Goal: Task Accomplishment & Management: Manage account settings

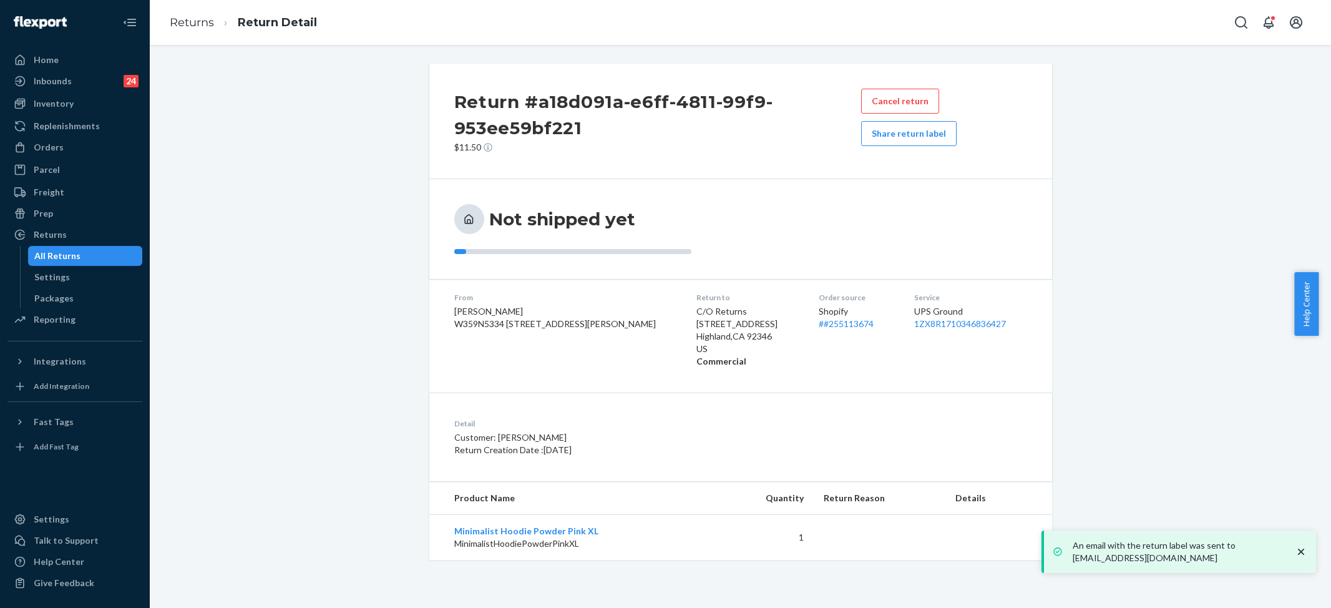
click at [41, 61] on div "Home" at bounding box center [46, 60] width 25 height 12
click at [58, 148] on div "Orders" at bounding box center [49, 147] width 30 height 12
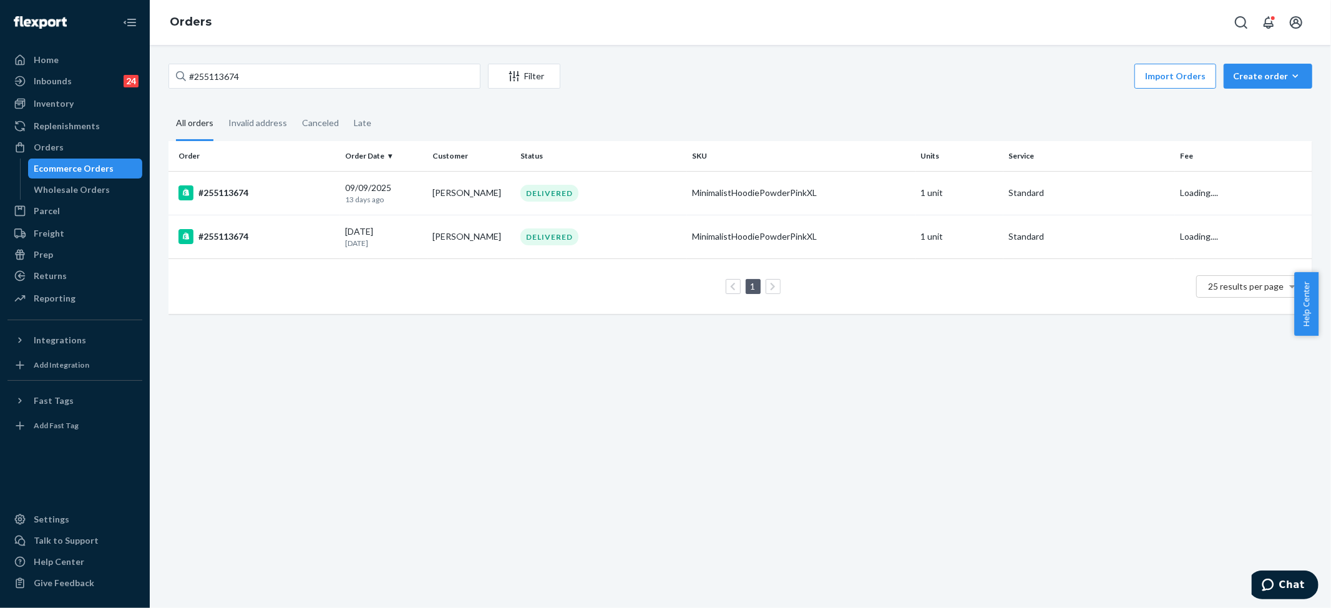
click at [982, 17] on div "Orders" at bounding box center [740, 22] width 1181 height 45
click at [222, 77] on input "#255113674" at bounding box center [324, 76] width 312 height 25
paste input "325062"
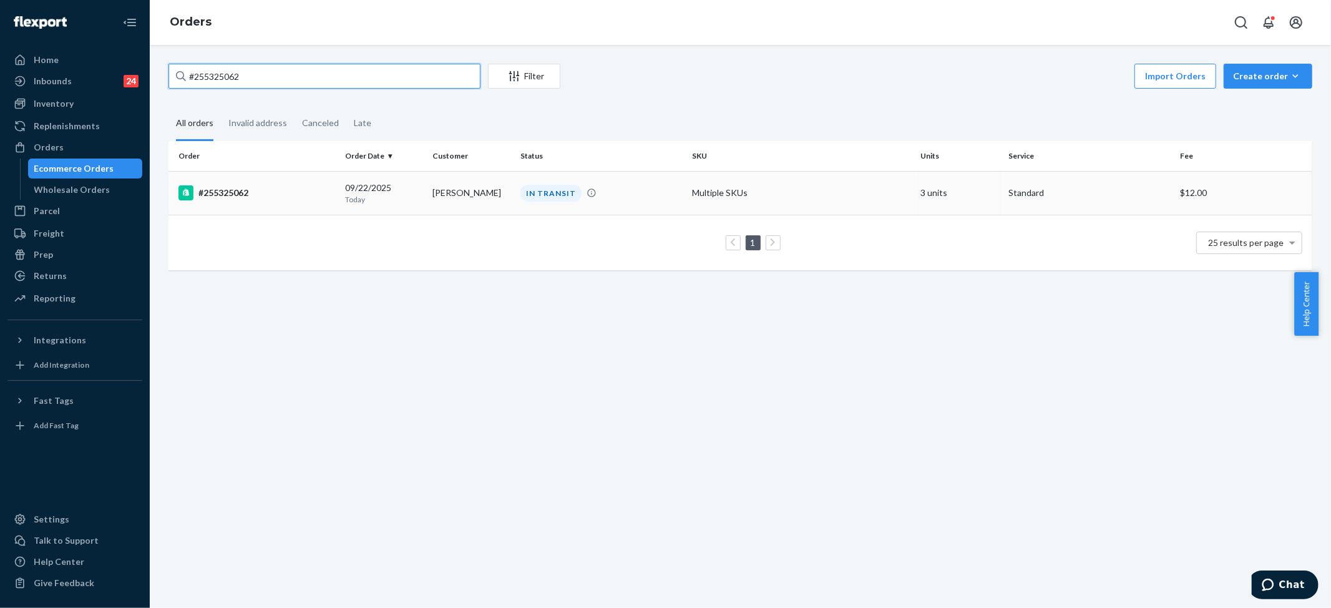
type input "#255325062"
click at [560, 190] on div "IN TRANSIT" at bounding box center [550, 193] width 61 height 17
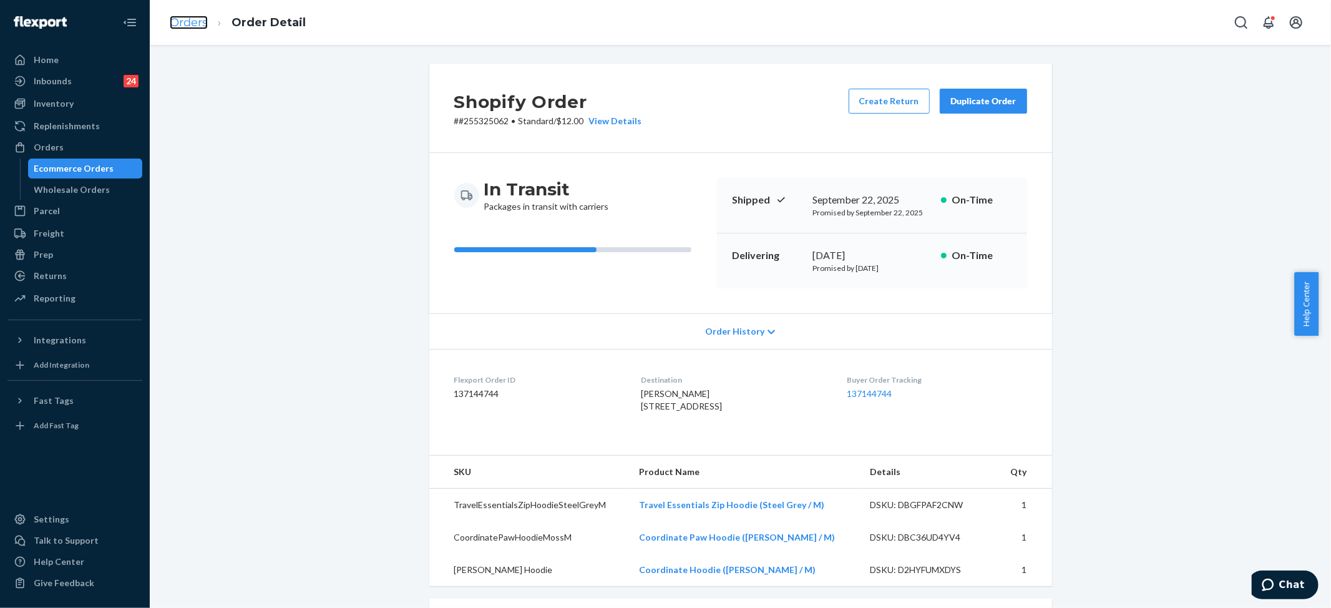
click at [200, 20] on link "Orders" at bounding box center [189, 23] width 38 height 14
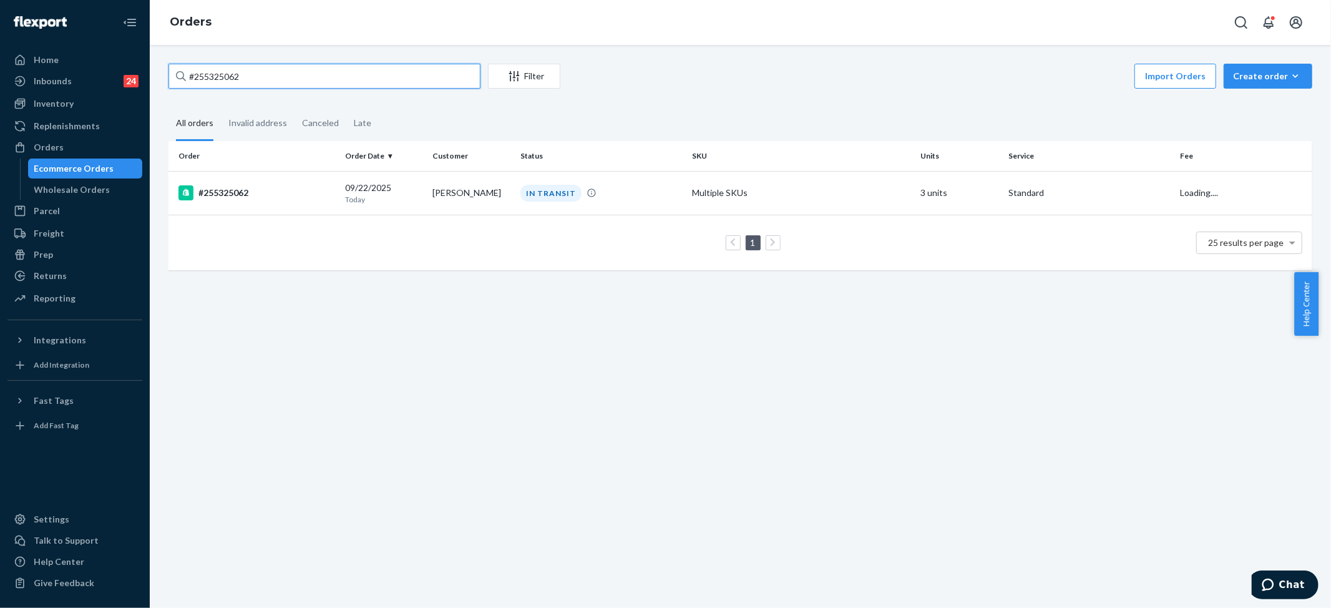
click at [273, 77] on input "#255325062" at bounding box center [324, 76] width 312 height 25
click at [273, 78] on input "#255325062" at bounding box center [324, 76] width 312 height 25
paste input "4745556"
type input "#254745556"
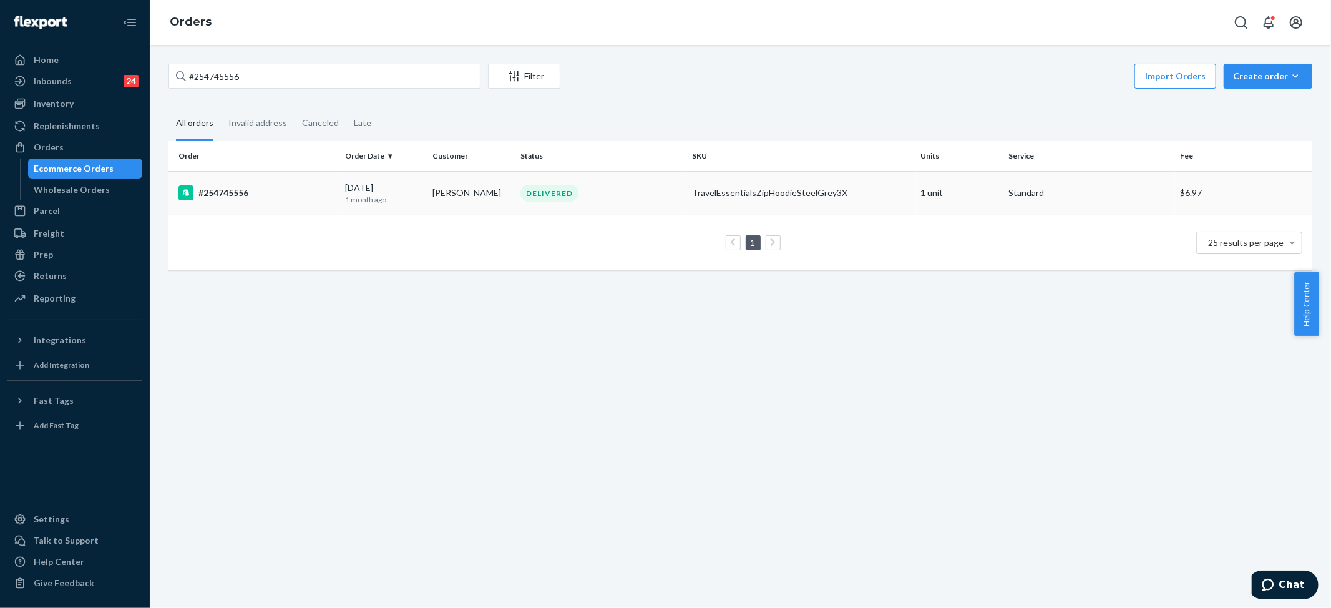
click at [787, 193] on div "TravelEssentialsZipHoodieSteelGrey3X" at bounding box center [801, 193] width 219 height 12
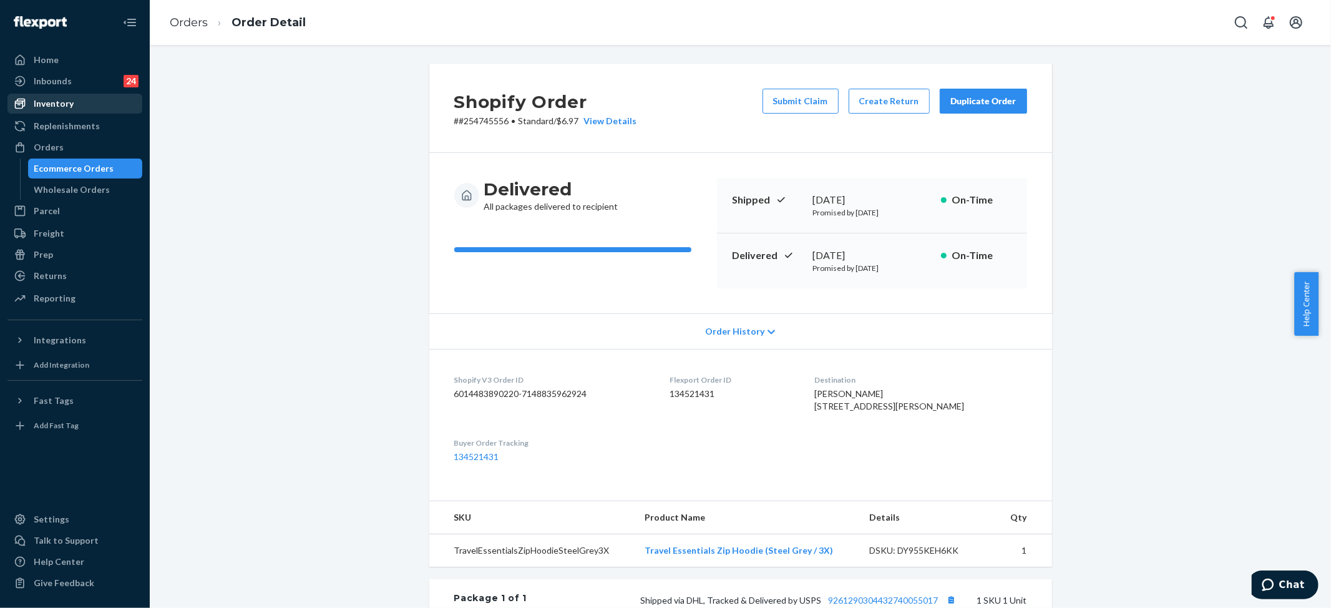
click at [52, 107] on div "Inventory" at bounding box center [54, 103] width 40 height 12
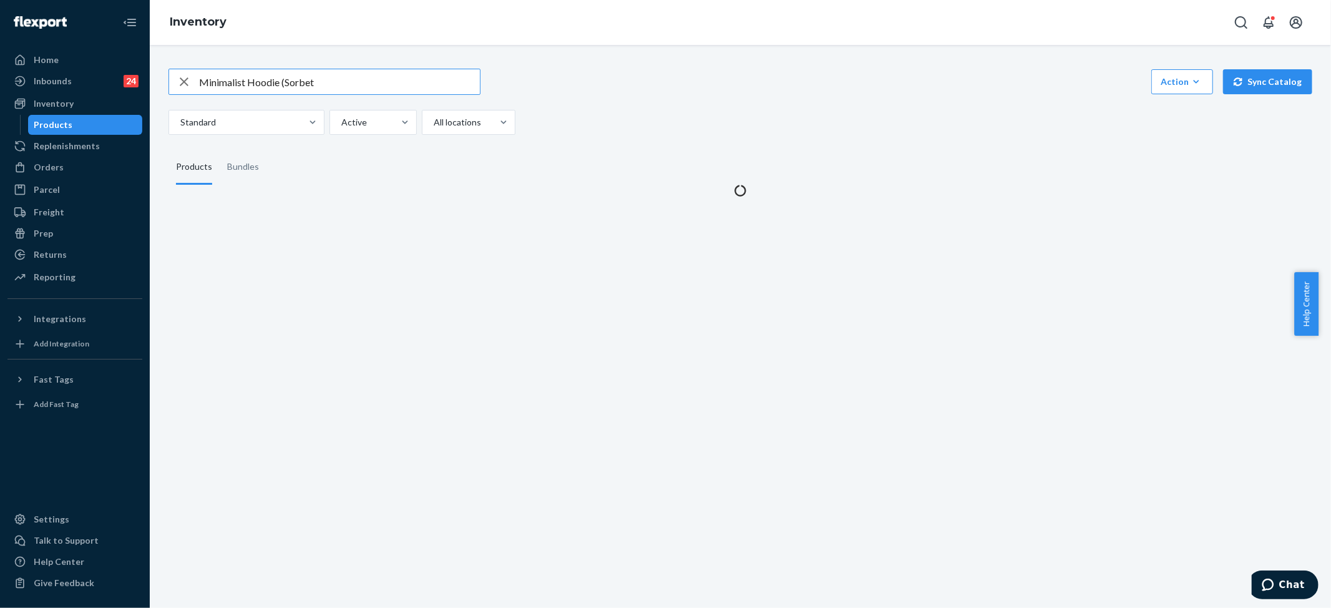
click at [265, 74] on input "Minimalist Hoodie (Sorbet" at bounding box center [339, 81] width 281 height 25
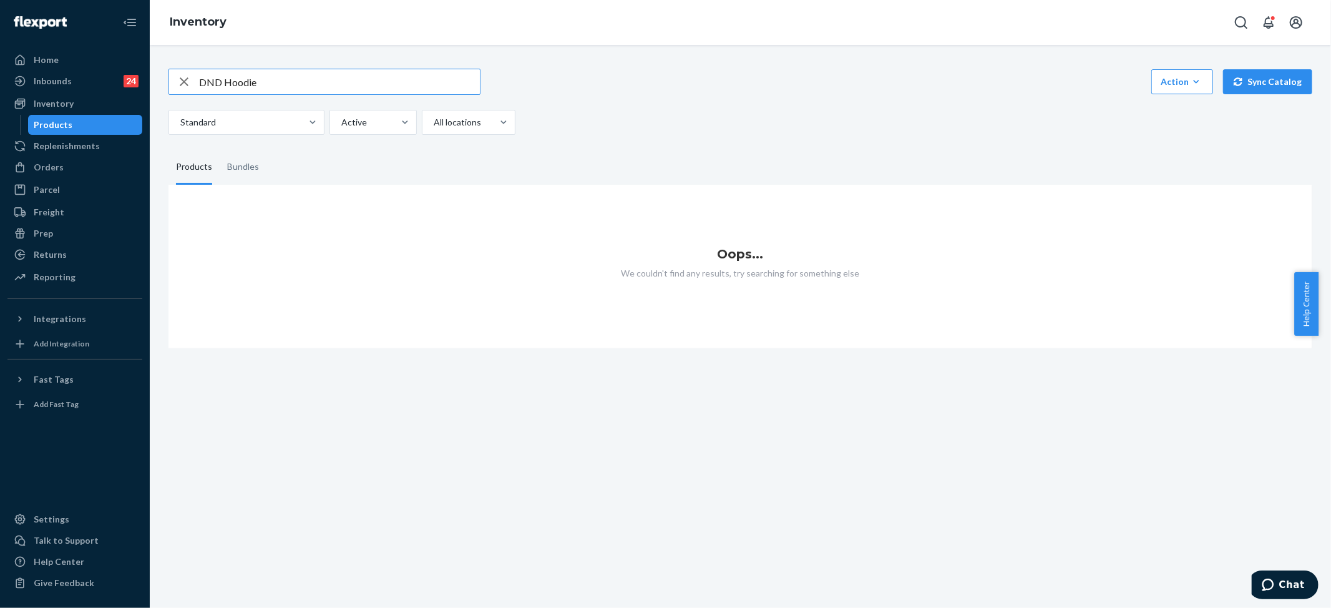
click at [263, 73] on input "DND Hoodie" at bounding box center [339, 81] width 281 height 25
click at [226, 80] on input "DND Hoodie" at bounding box center [339, 81] width 281 height 25
type input "DND"
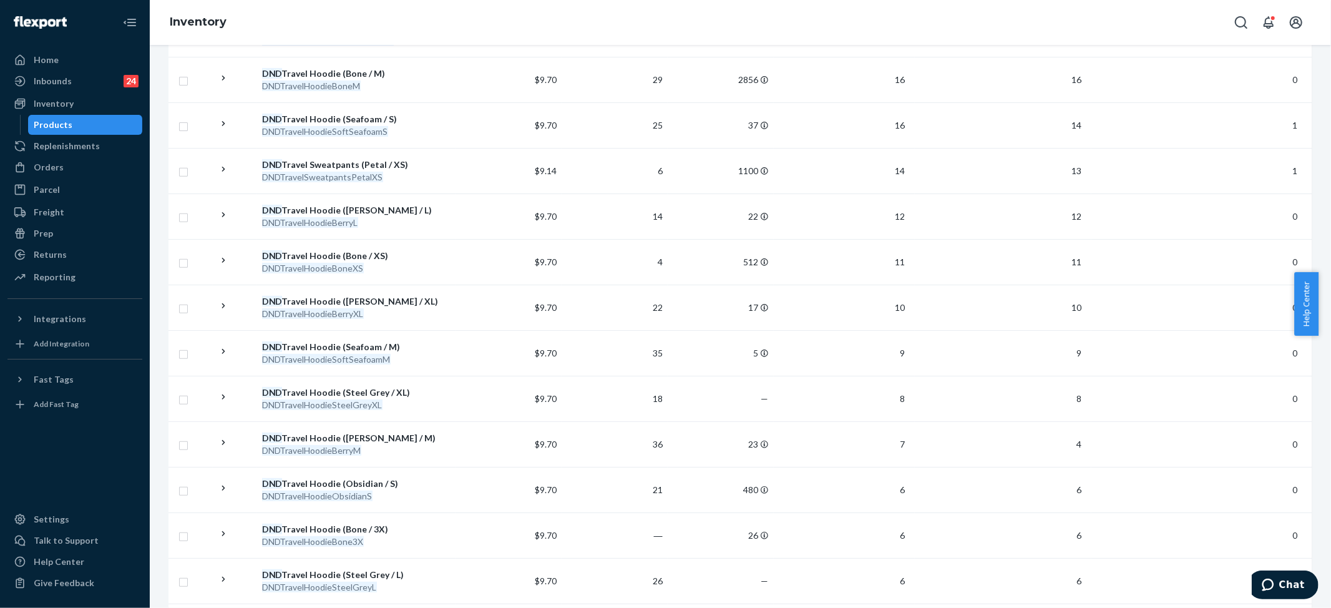
scroll to position [107, 0]
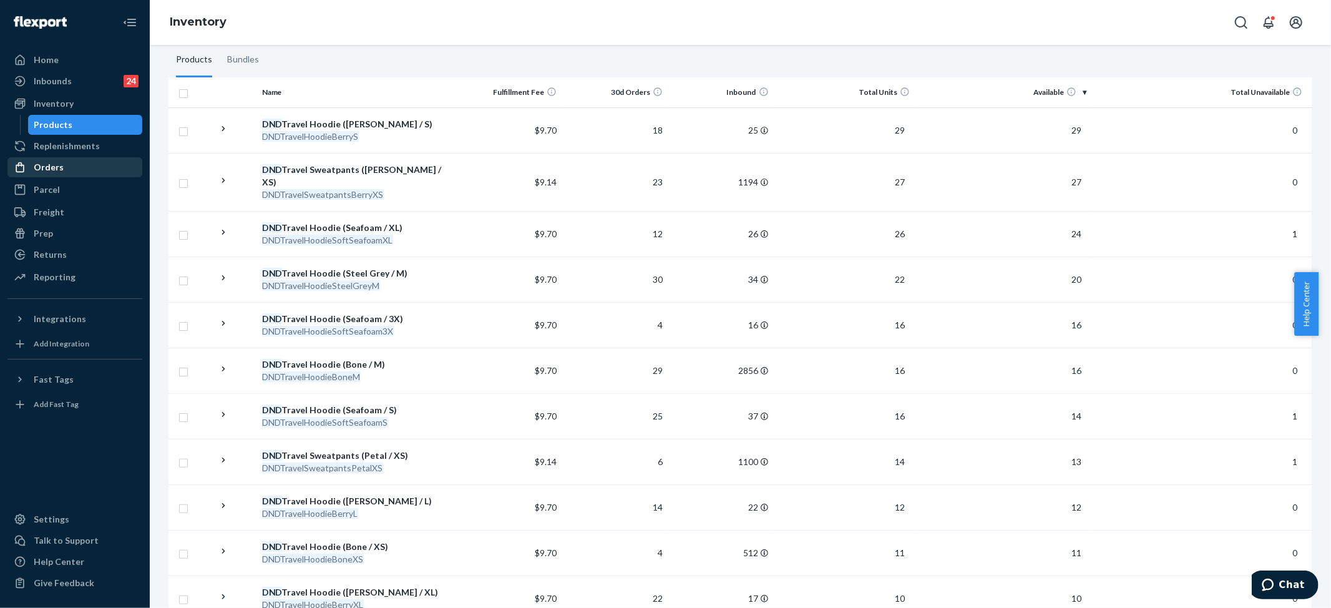
click at [71, 163] on div "Orders" at bounding box center [75, 166] width 132 height 17
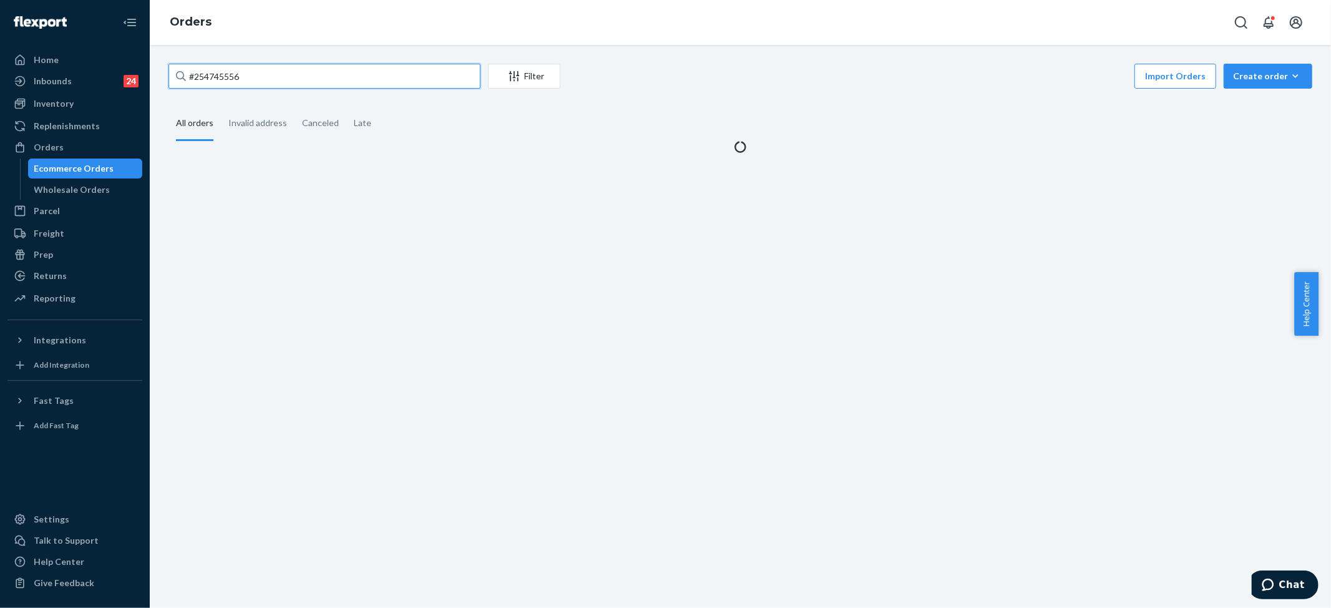
click at [303, 71] on input "#254745556" at bounding box center [324, 76] width 312 height 25
paste input "514643"
paste input "text"
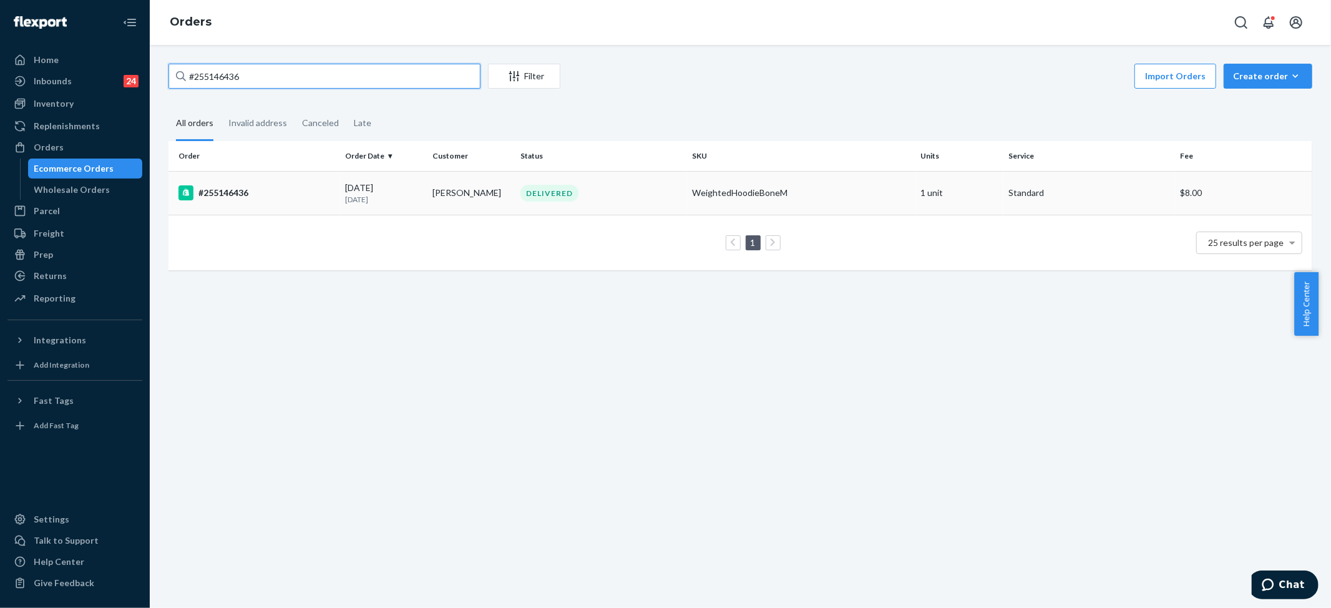
type input "#255146436"
click at [753, 205] on td "WeightedHoodieBoneM" at bounding box center [801, 193] width 229 height 44
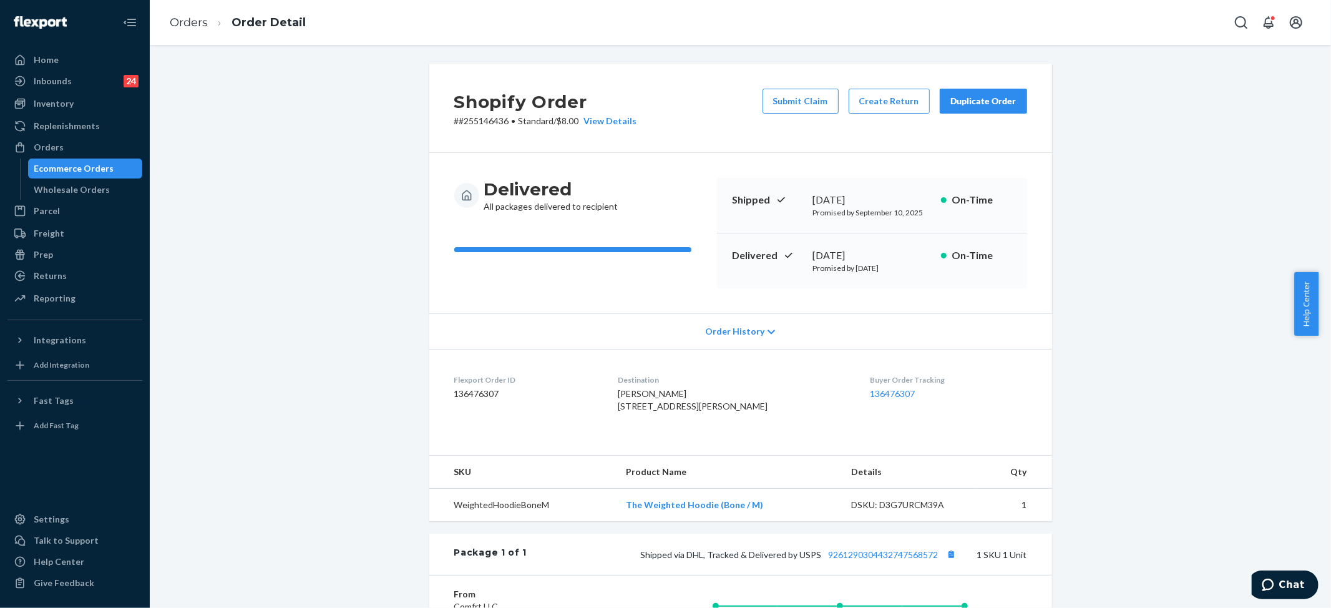
click at [794, 96] on button "Submit Claim" at bounding box center [801, 101] width 76 height 25
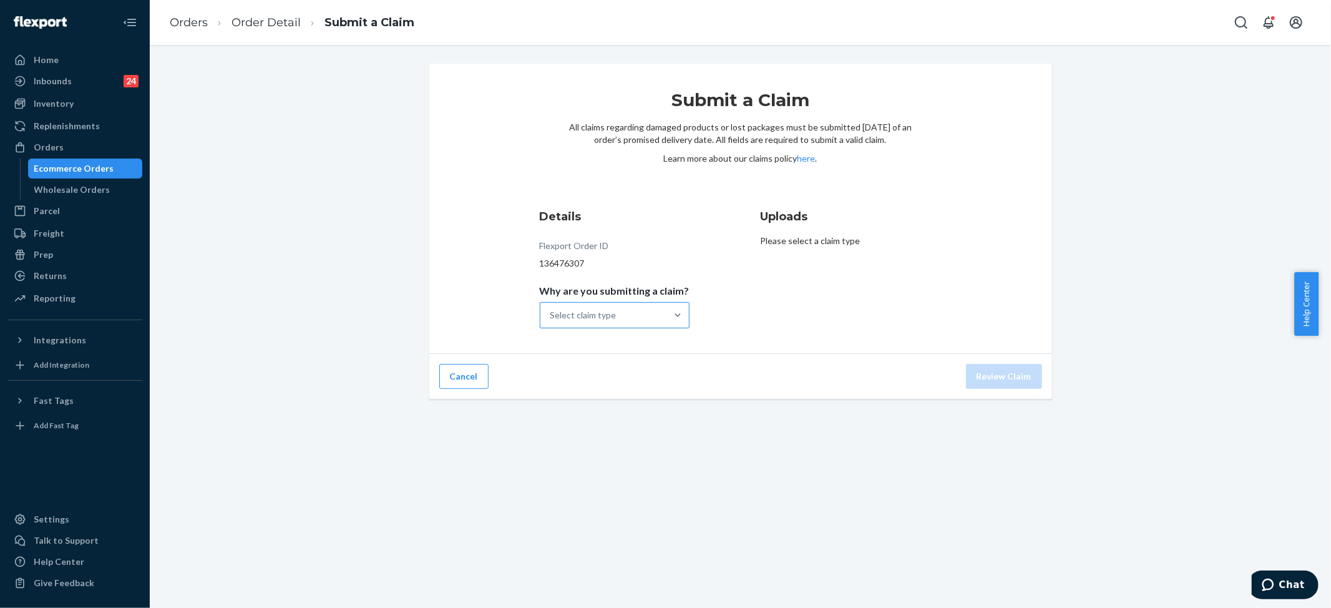
click at [653, 317] on div "Select claim type" at bounding box center [603, 315] width 126 height 25
click at [552, 317] on input "Why are you submitting a claim? Select claim type" at bounding box center [550, 315] width 1 height 12
click at [600, 395] on div "Incorrect product" at bounding box center [614, 395] width 145 height 25
click at [552, 321] on input "Why are you submitting a claim? option Incorrect product focused, 3 of 4. 4 res…" at bounding box center [550, 315] width 1 height 12
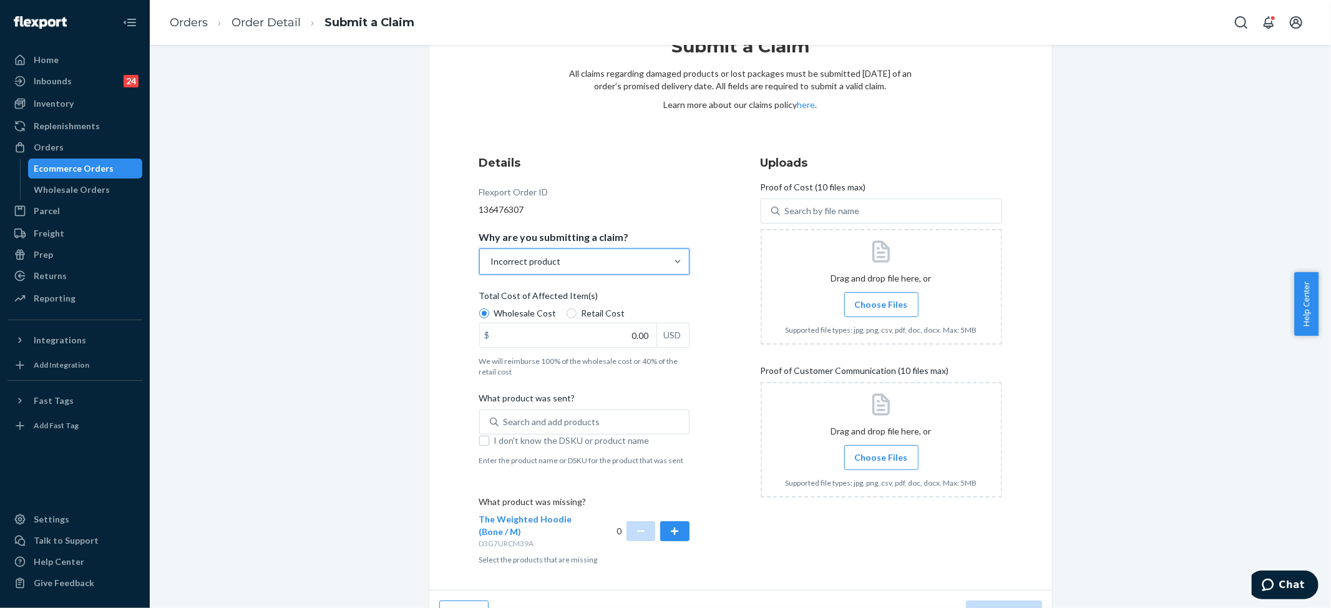
scroll to position [81, 0]
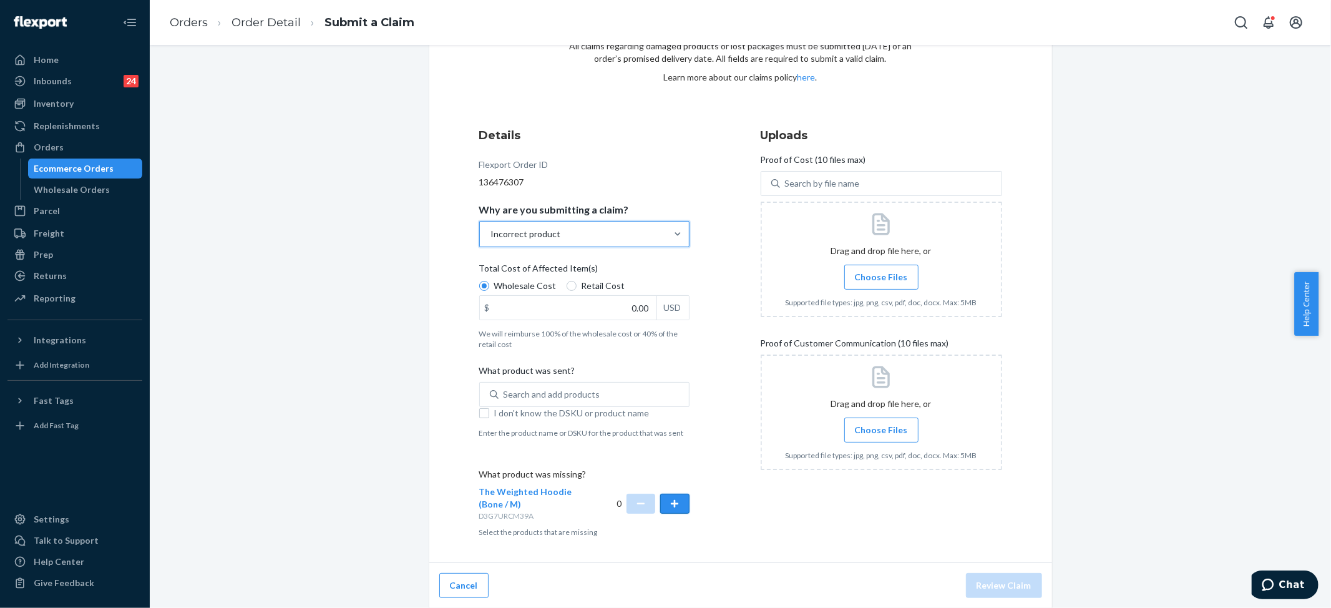
click at [673, 505] on button "button" at bounding box center [674, 504] width 29 height 20
click at [590, 303] on input "0.00" at bounding box center [568, 308] width 177 height 24
type input "79.00"
click at [872, 280] on span "Choose Files" at bounding box center [881, 277] width 53 height 12
click at [881, 280] on input "Choose Files" at bounding box center [881, 277] width 1 height 14
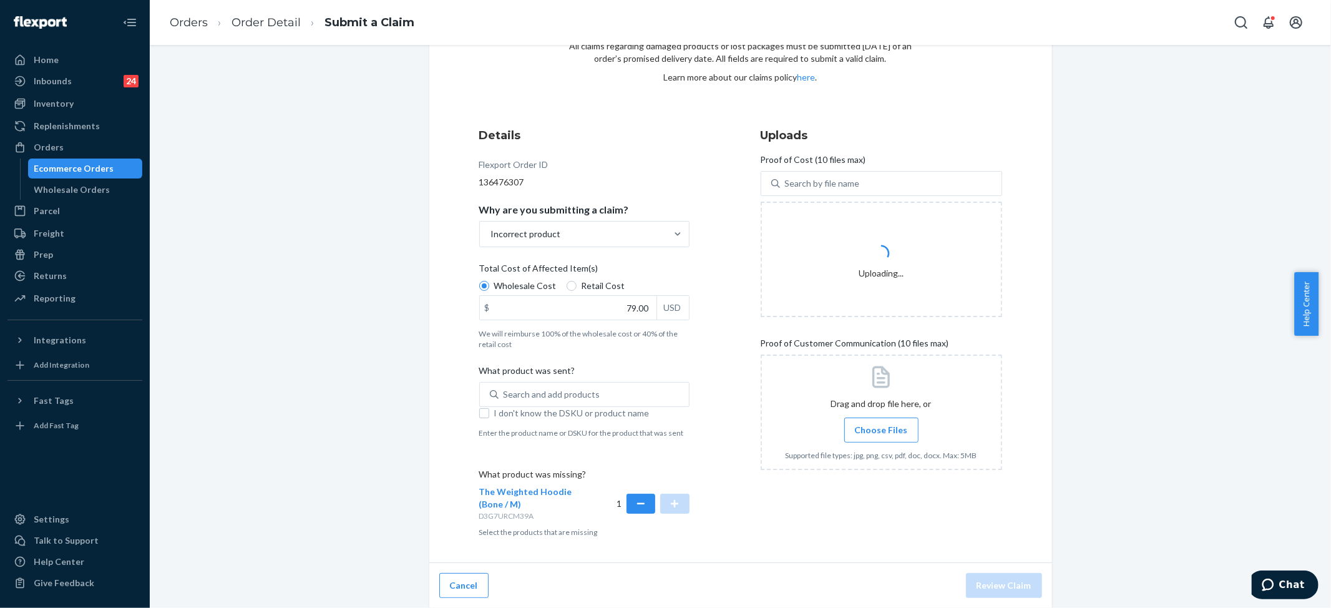
click at [889, 424] on span "Choose Files" at bounding box center [881, 430] width 53 height 12
click at [882, 423] on input "Choose Files" at bounding box center [881, 430] width 1 height 14
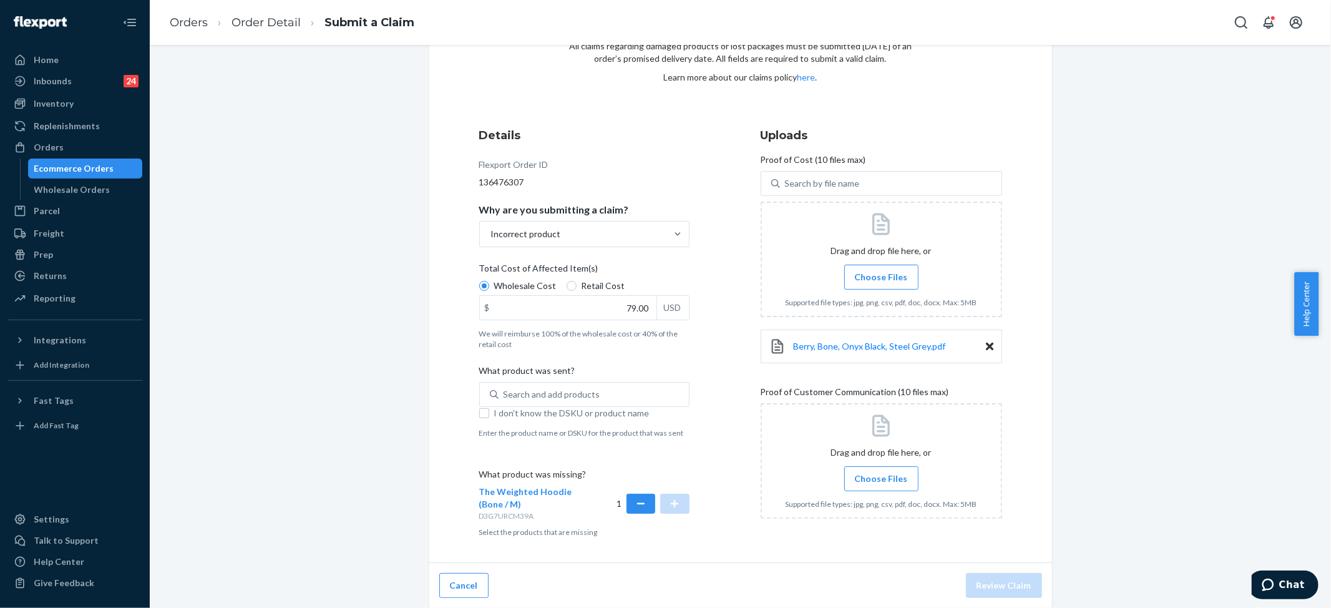
click at [1232, 265] on div "Submit a Claim All claims regarding damaged products or lost packages must be s…" at bounding box center [740, 296] width 1162 height 626
click at [881, 480] on input "Choose Files" at bounding box center [881, 479] width 1 height 14
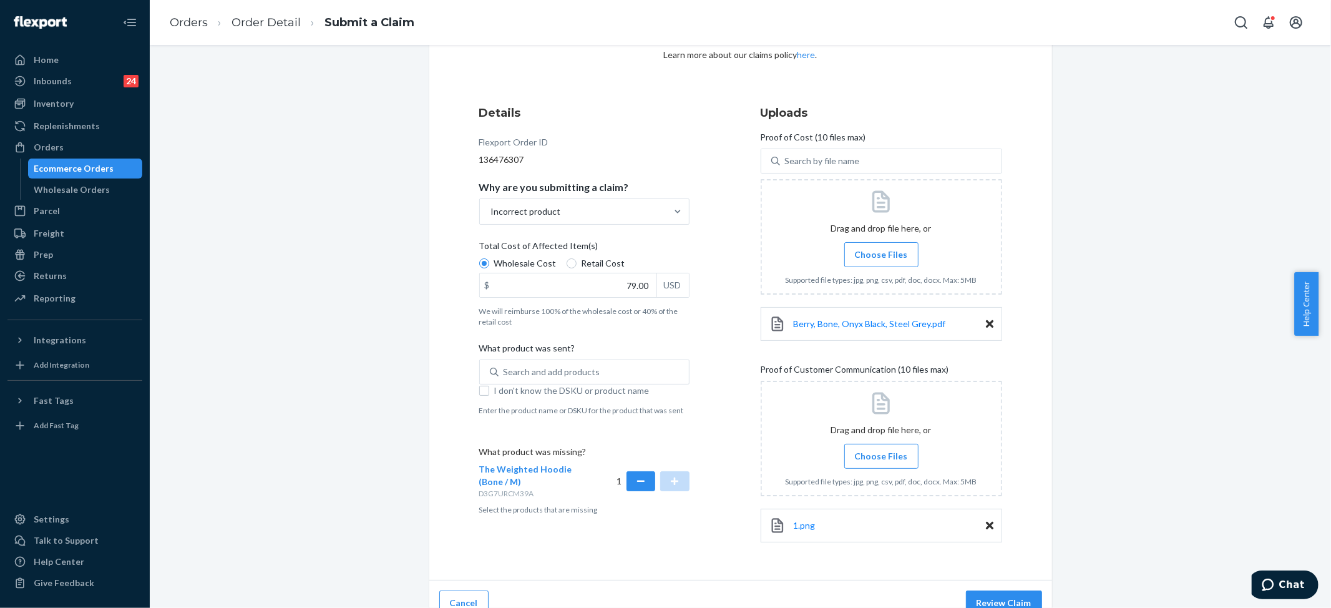
scroll to position [122, 0]
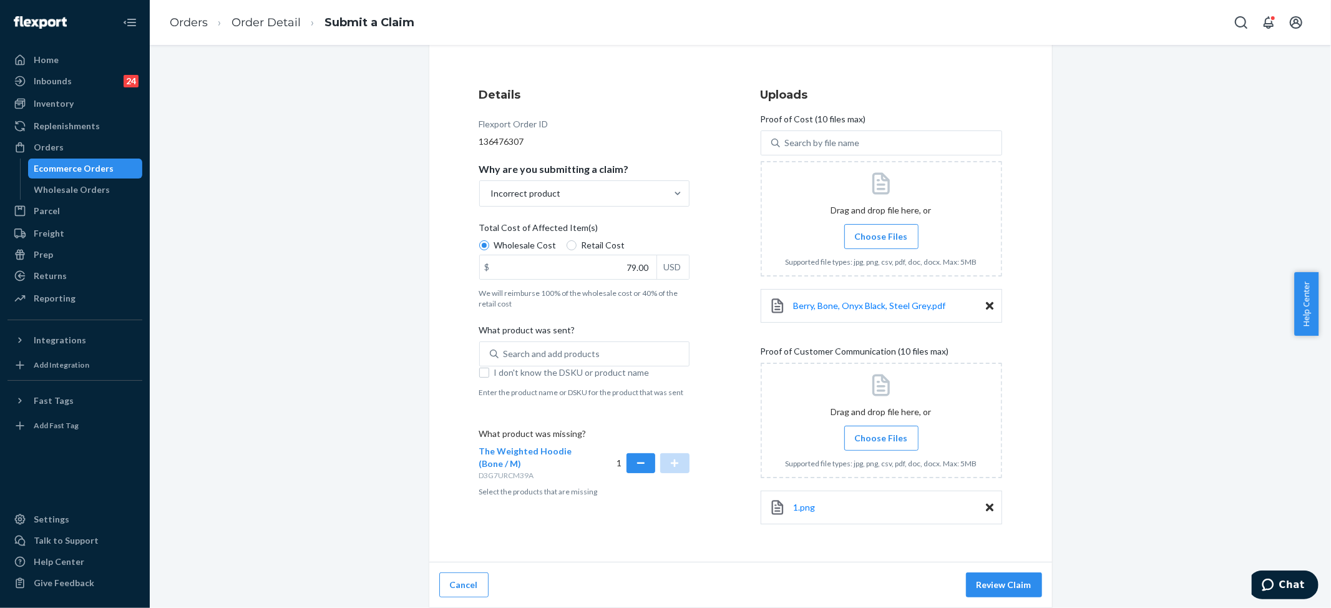
click at [872, 439] on span "Choose Files" at bounding box center [881, 438] width 53 height 12
click at [881, 439] on input "Choose Files" at bounding box center [881, 438] width 1 height 14
click at [527, 349] on div "Search and add products" at bounding box center [552, 353] width 97 height 12
click at [505, 349] on input "Search and add products" at bounding box center [504, 353] width 1 height 12
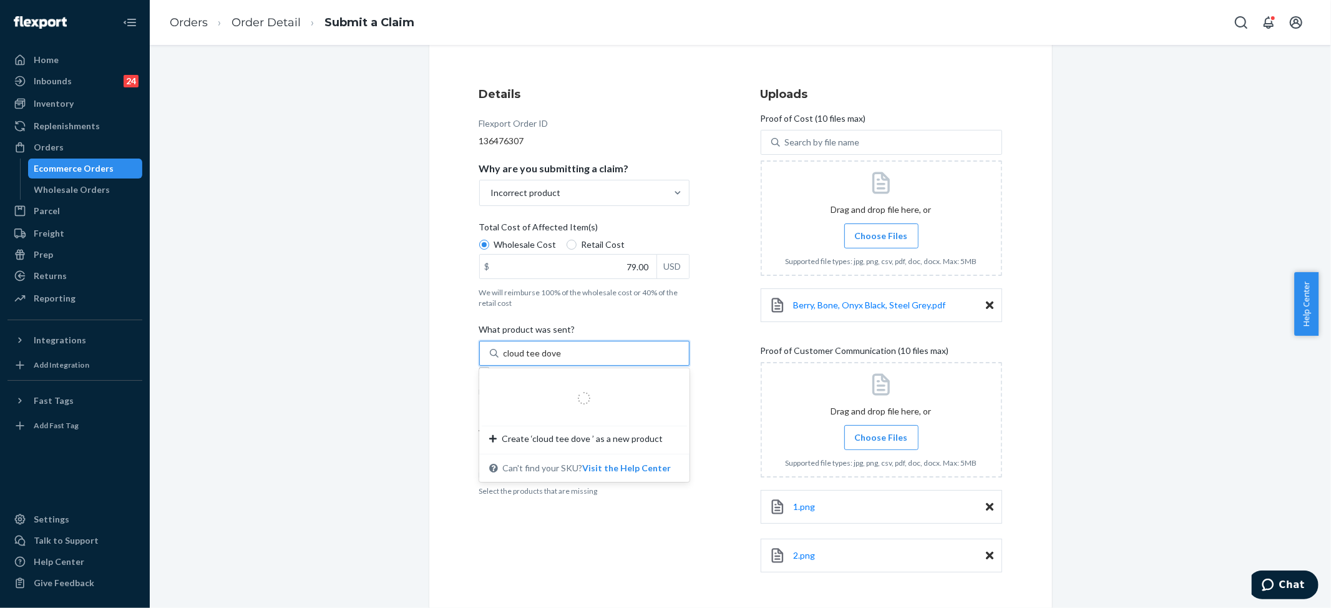
type input "cloud tee dove m"
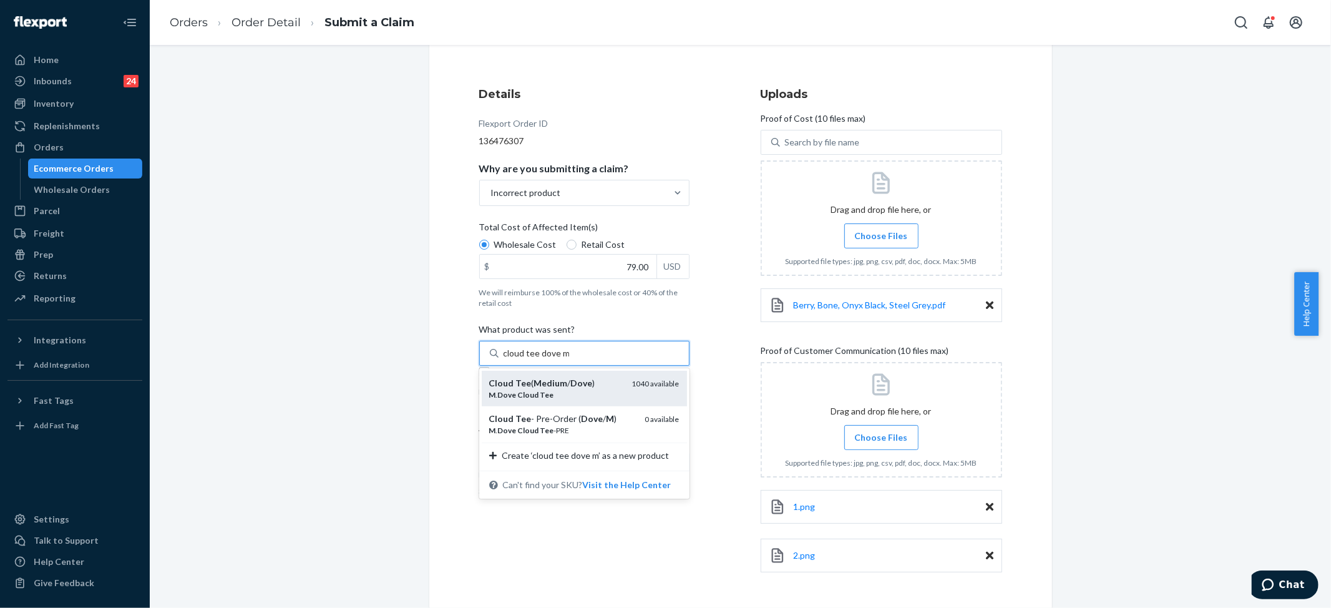
click at [560, 391] on div "[PERSON_NAME] Cloud Tee" at bounding box center [555, 394] width 133 height 11
click at [560, 359] on input "cloud tee dove m" at bounding box center [537, 353] width 66 height 12
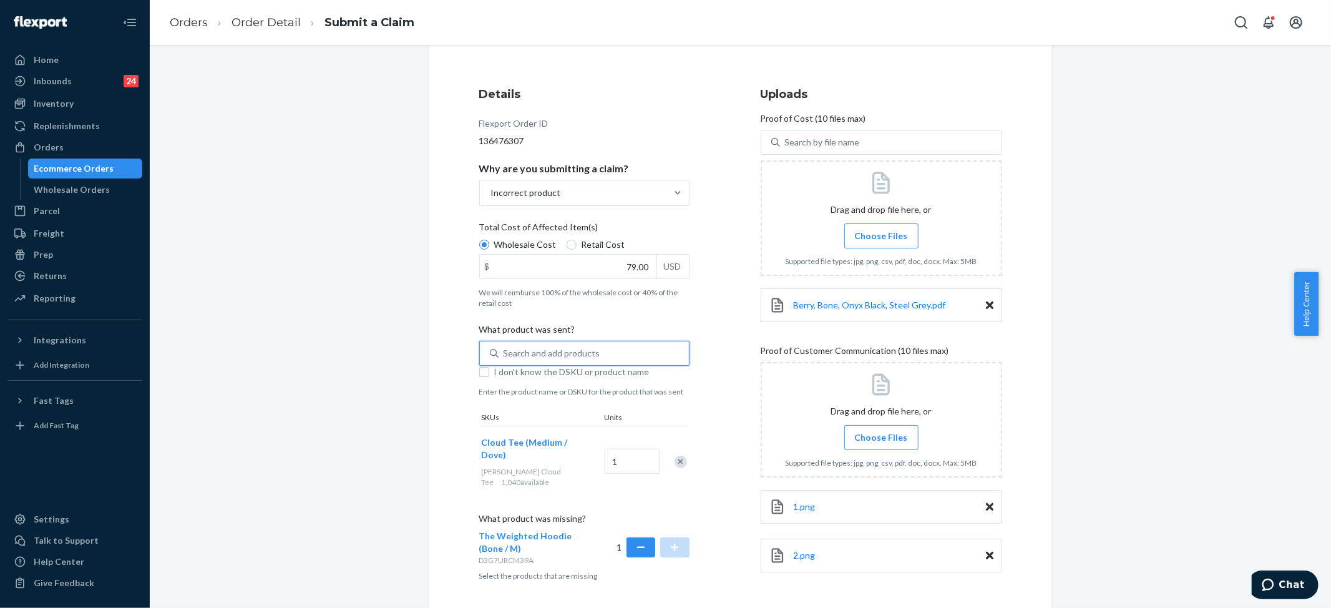
click at [562, 350] on div "Search and add products" at bounding box center [552, 353] width 97 height 12
click at [505, 350] on input "0 results available. Select is focused ,type to refine list, press Down to open…" at bounding box center [504, 353] width 1 height 12
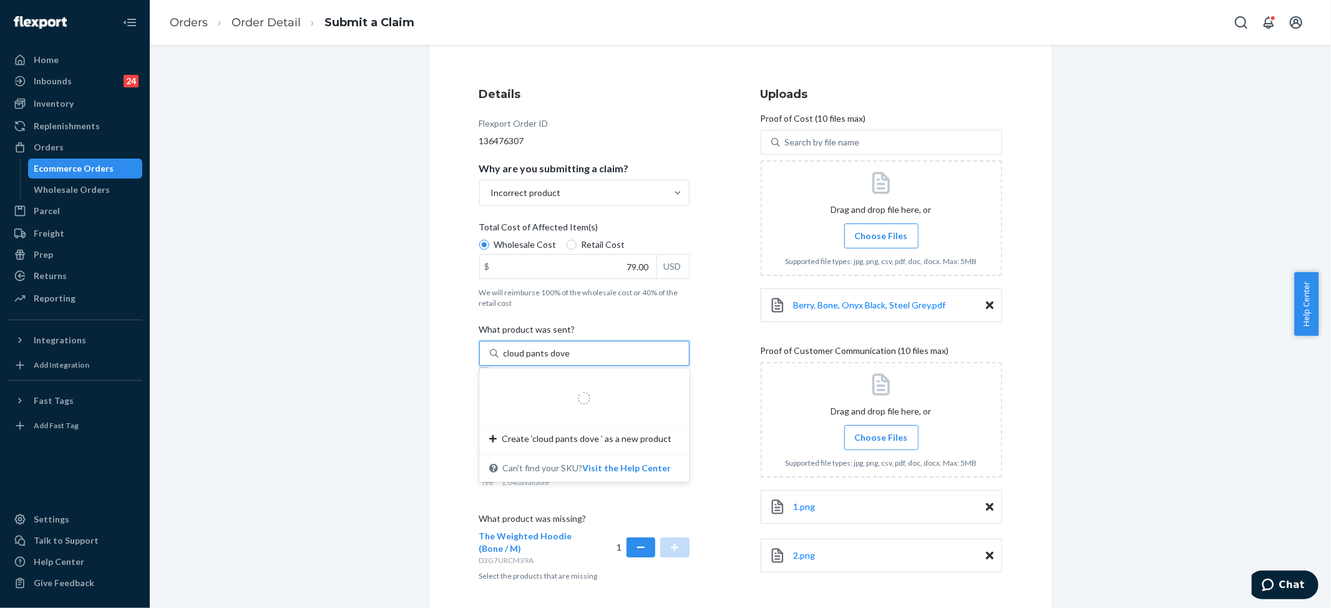
type input "cloud pants dove m"
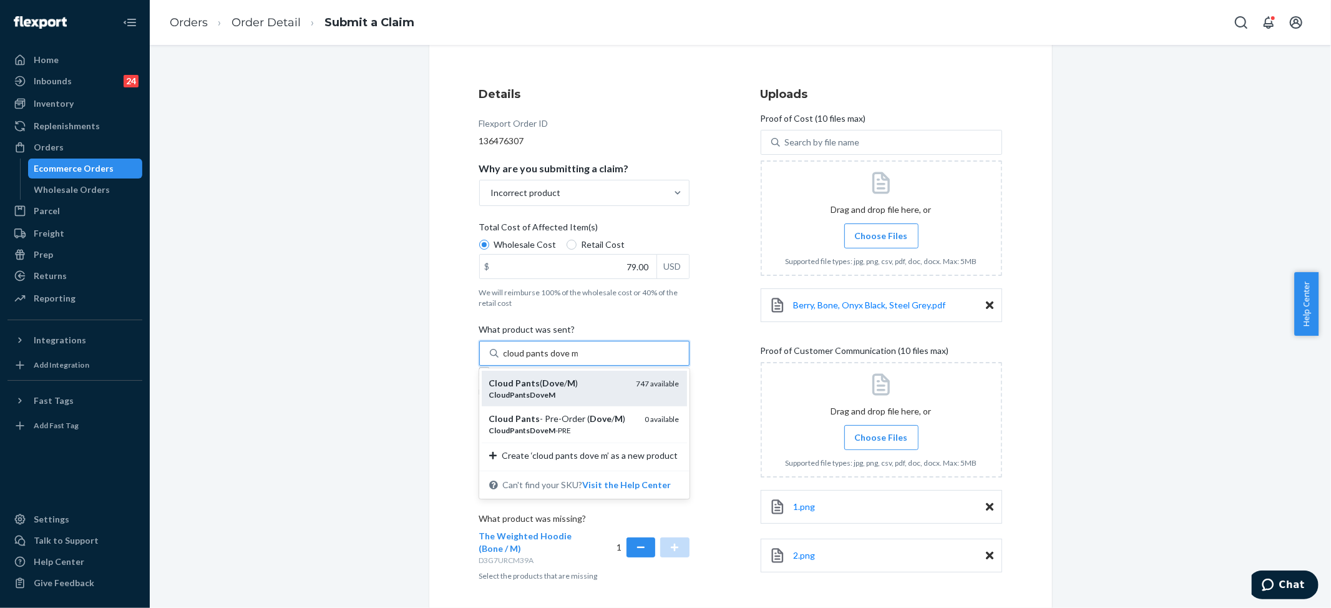
click at [568, 387] on em "M" at bounding box center [572, 383] width 8 height 11
click at [560, 359] on input "cloud pants dove m" at bounding box center [541, 353] width 74 height 12
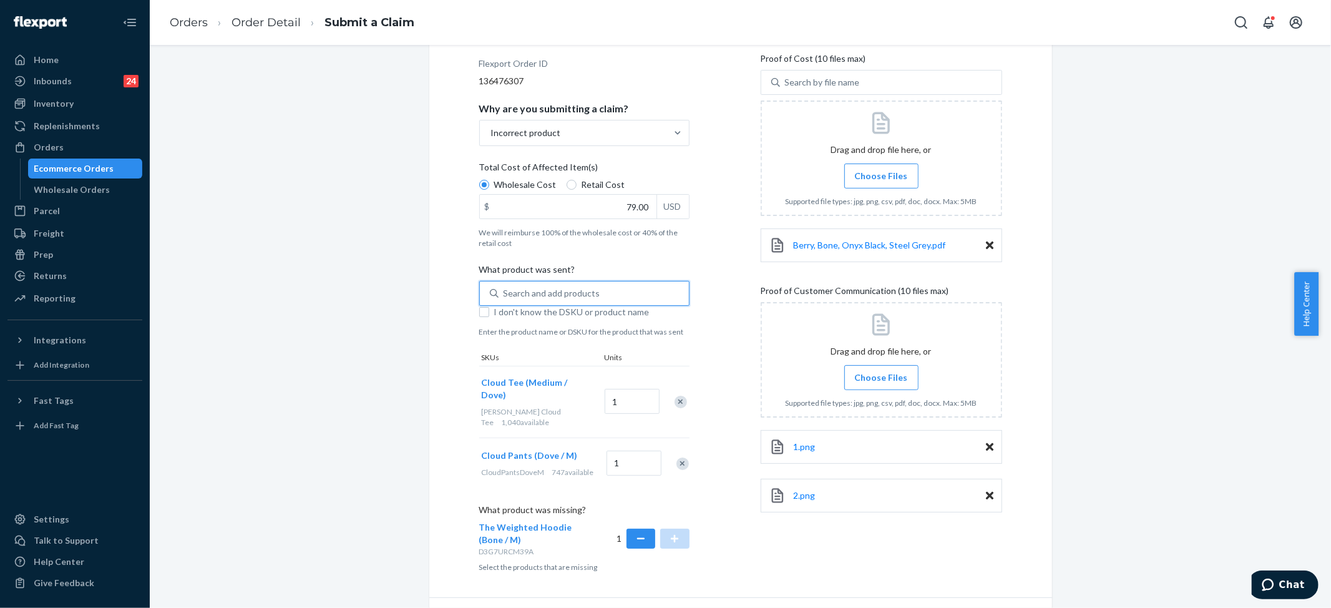
scroll to position [215, 0]
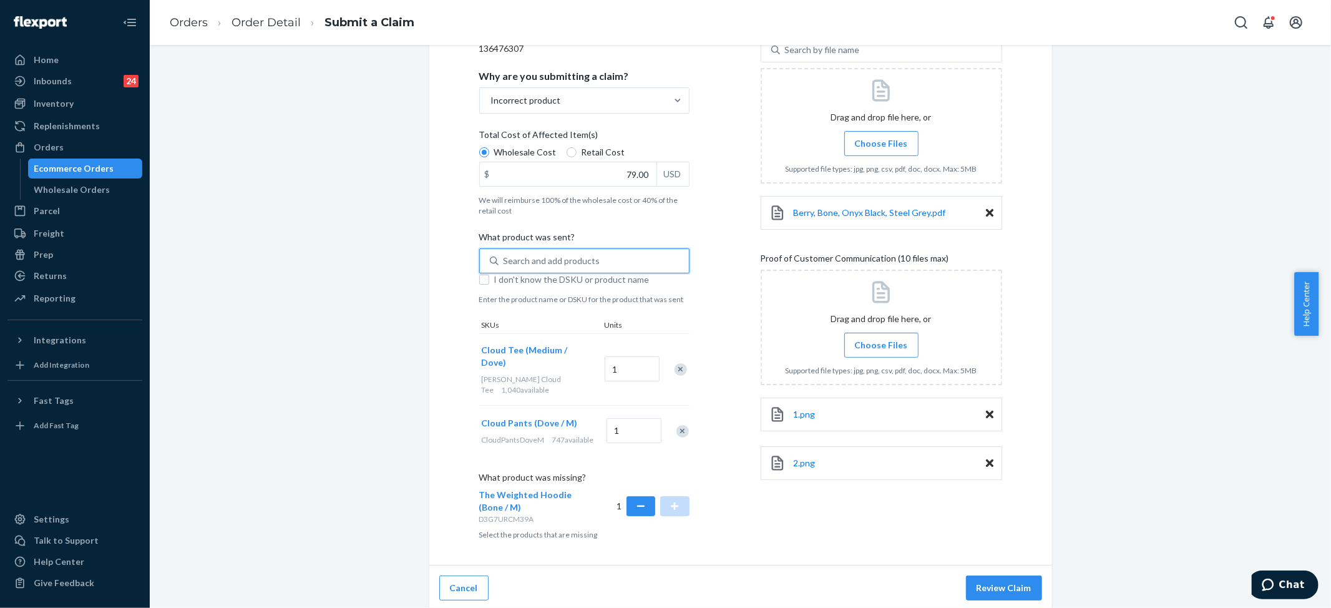
click at [857, 346] on span "Choose Files" at bounding box center [881, 345] width 53 height 12
click at [881, 346] on input "Choose Files" at bounding box center [881, 345] width 1 height 14
click at [877, 345] on span "Choose Files" at bounding box center [881, 345] width 53 height 12
click at [881, 345] on input "Choose Files" at bounding box center [881, 345] width 1 height 14
click at [869, 339] on span "Choose Files" at bounding box center [881, 345] width 53 height 12
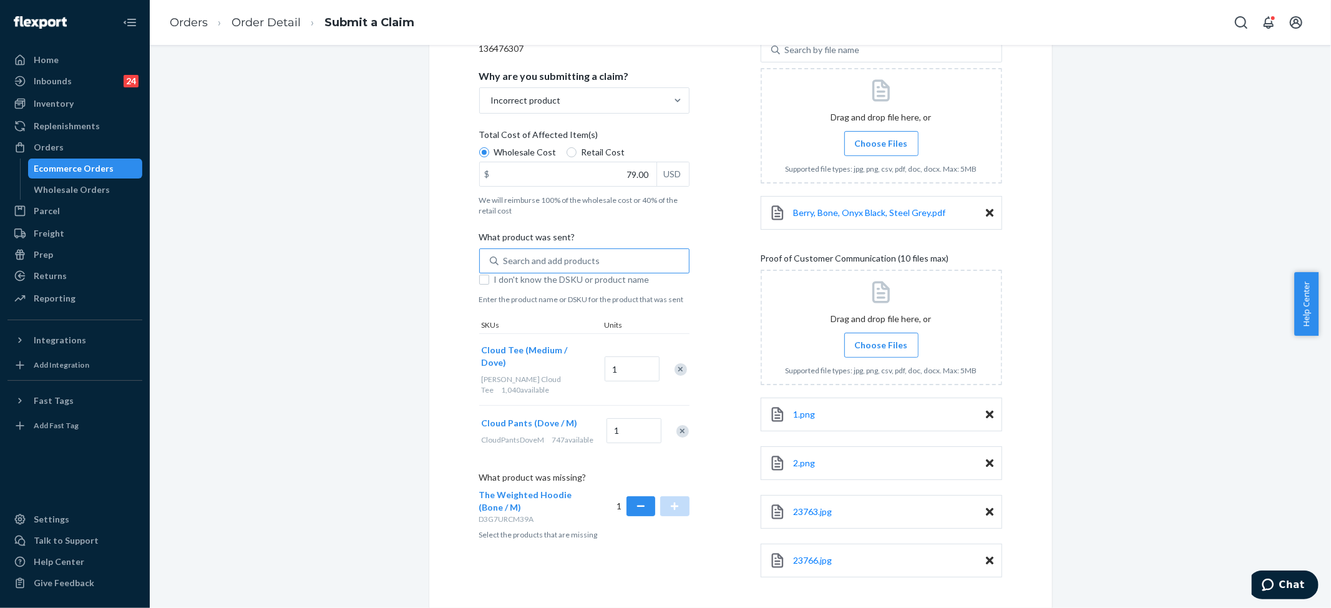
click at [881, 339] on input "Choose Files" at bounding box center [881, 345] width 1 height 14
click at [869, 345] on span "Choose Files" at bounding box center [881, 345] width 53 height 12
click at [881, 345] on input "Choose Files" at bounding box center [881, 345] width 1 height 14
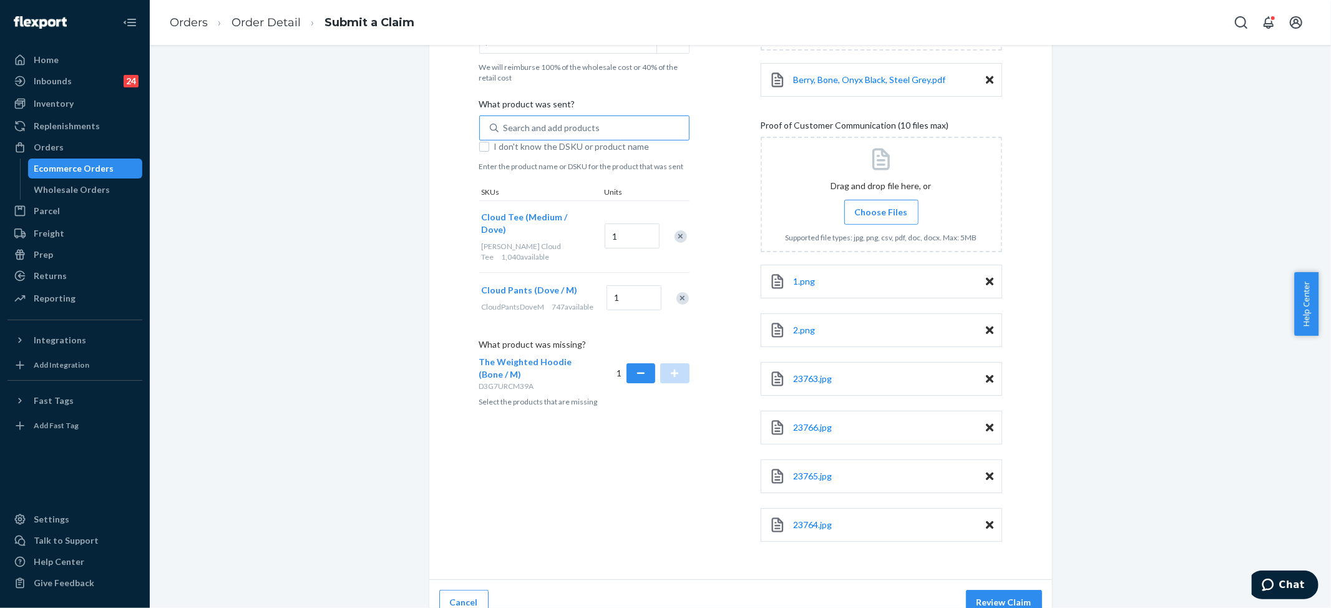
scroll to position [368, 0]
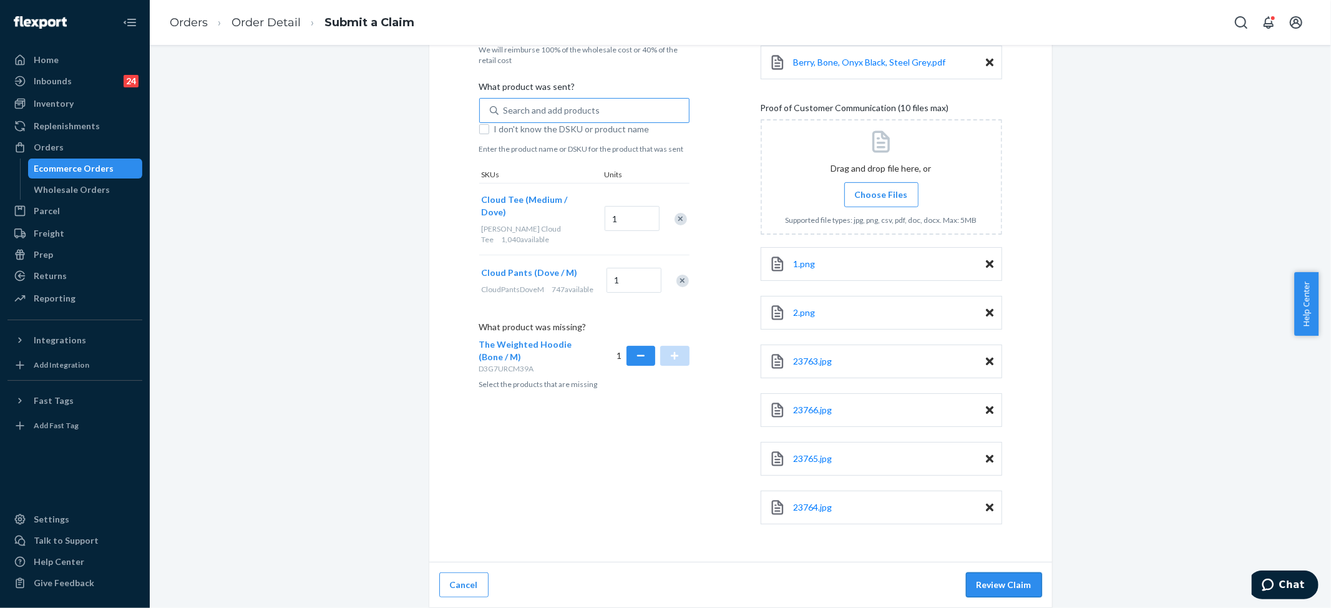
click at [1011, 582] on button "Review Claim" at bounding box center [1004, 584] width 76 height 25
click at [1008, 582] on button "Review Claim" at bounding box center [1004, 584] width 76 height 25
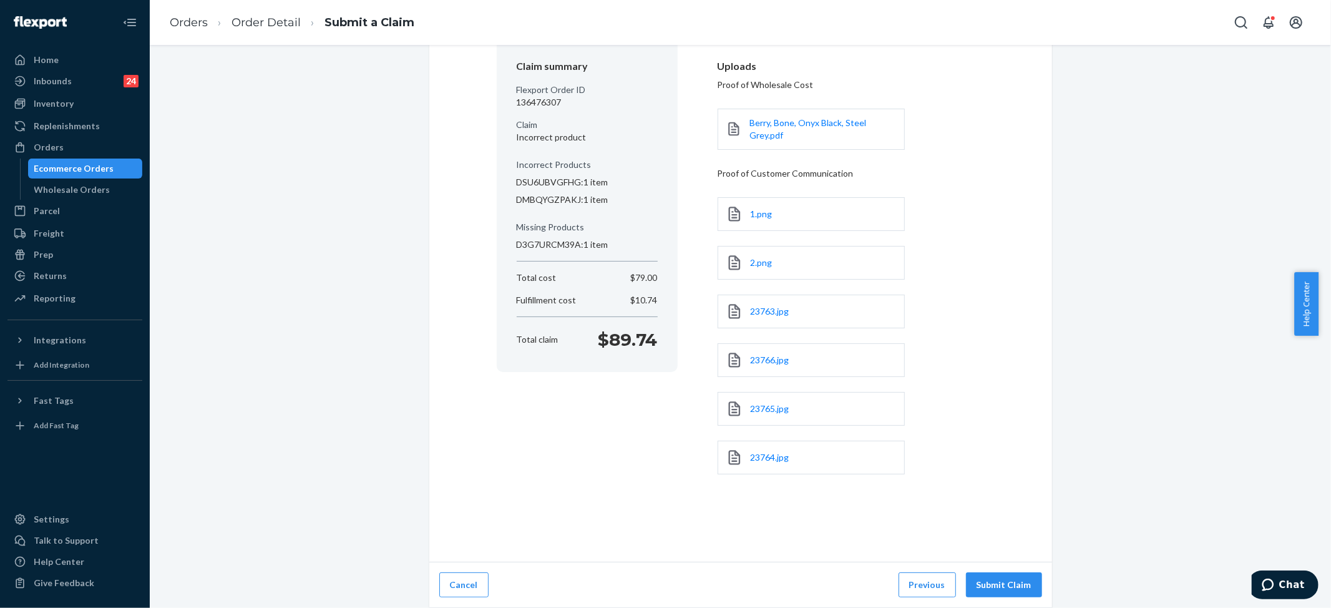
scroll to position [115, 0]
click at [1000, 582] on button "Submit Claim" at bounding box center [1004, 584] width 76 height 25
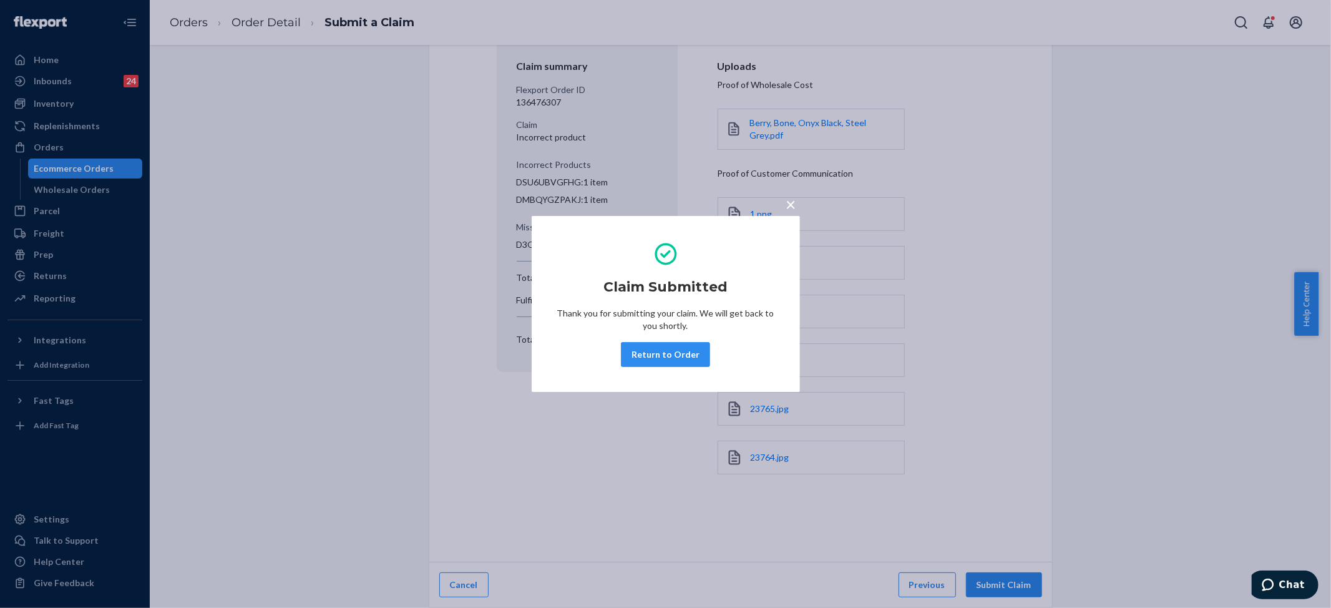
click at [792, 203] on span "×" at bounding box center [791, 203] width 10 height 21
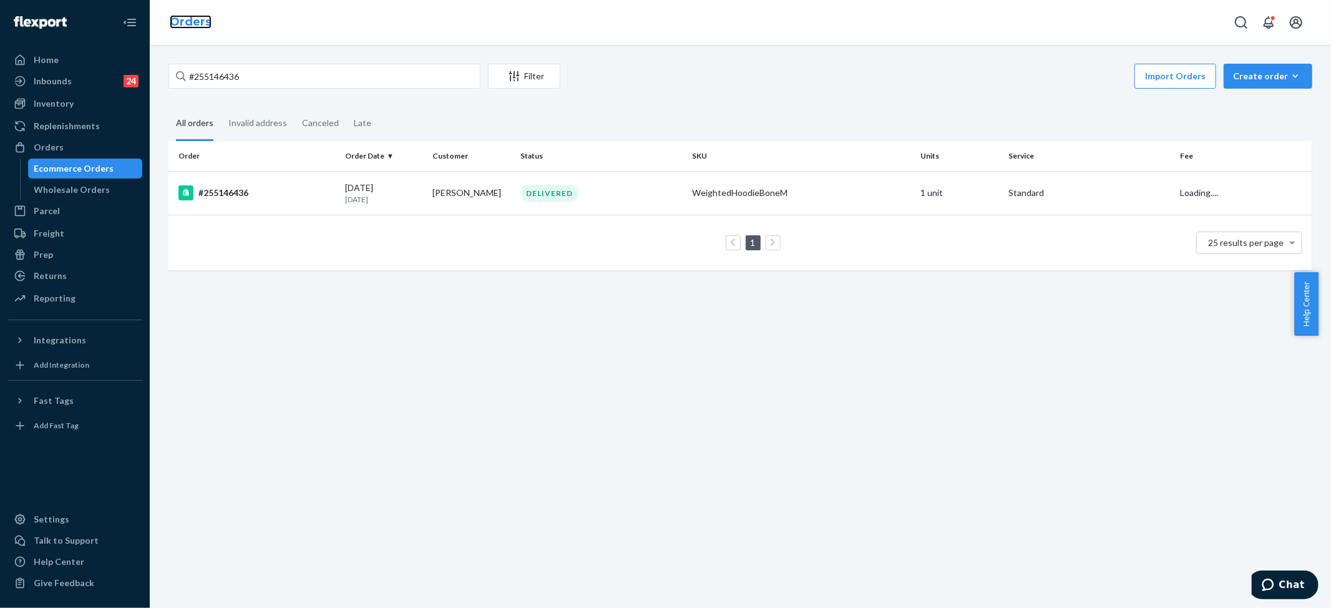
drag, startPoint x: 792, startPoint y: 203, endPoint x: 193, endPoint y: 26, distance: 625.1
click at [193, 26] on link "Orders" at bounding box center [191, 22] width 42 height 14
click at [222, 58] on div "#255146436 Filter Import Orders Create order Ecommerce order Removal order All …" at bounding box center [740, 326] width 1181 height 563
click at [221, 58] on div "#255146436 Filter Import Orders Create order Ecommerce order Removal order All …" at bounding box center [740, 326] width 1181 height 563
click at [213, 70] on input "#255146436" at bounding box center [324, 76] width 312 height 25
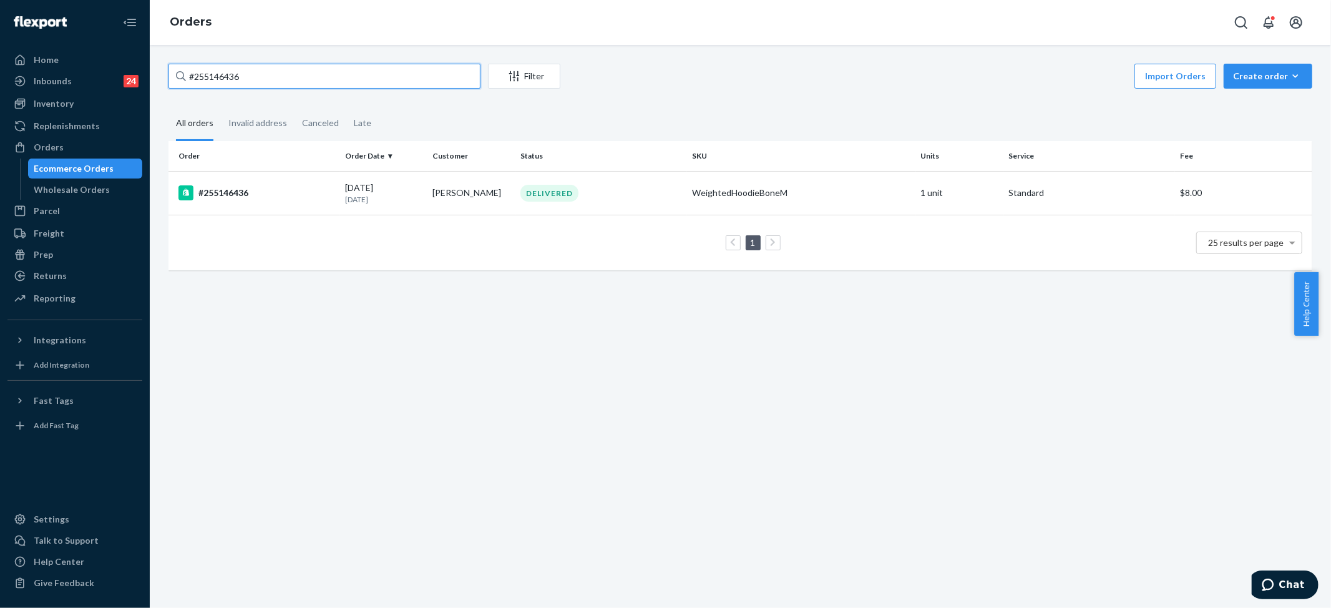
click at [213, 70] on input "#255146436" at bounding box center [324, 76] width 312 height 25
paste input "085157"
type input "#255085157"
click at [563, 195] on div "IN TRANSIT" at bounding box center [550, 193] width 61 height 17
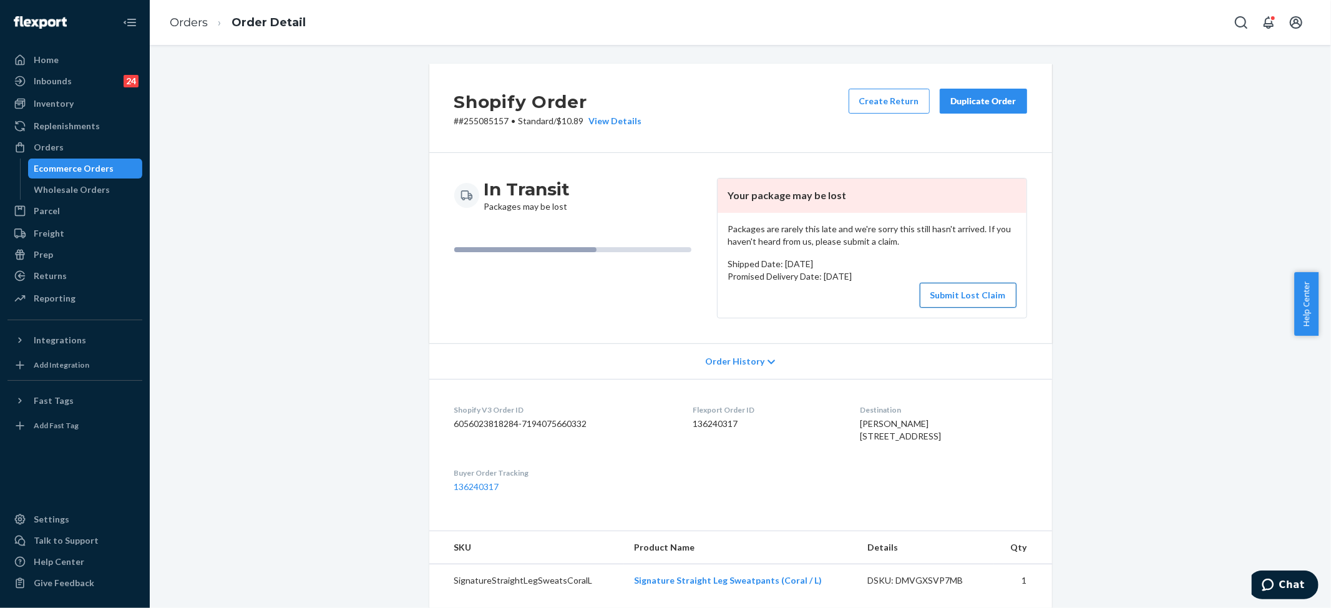
click at [958, 291] on button "Submit Lost Claim" at bounding box center [968, 295] width 97 height 25
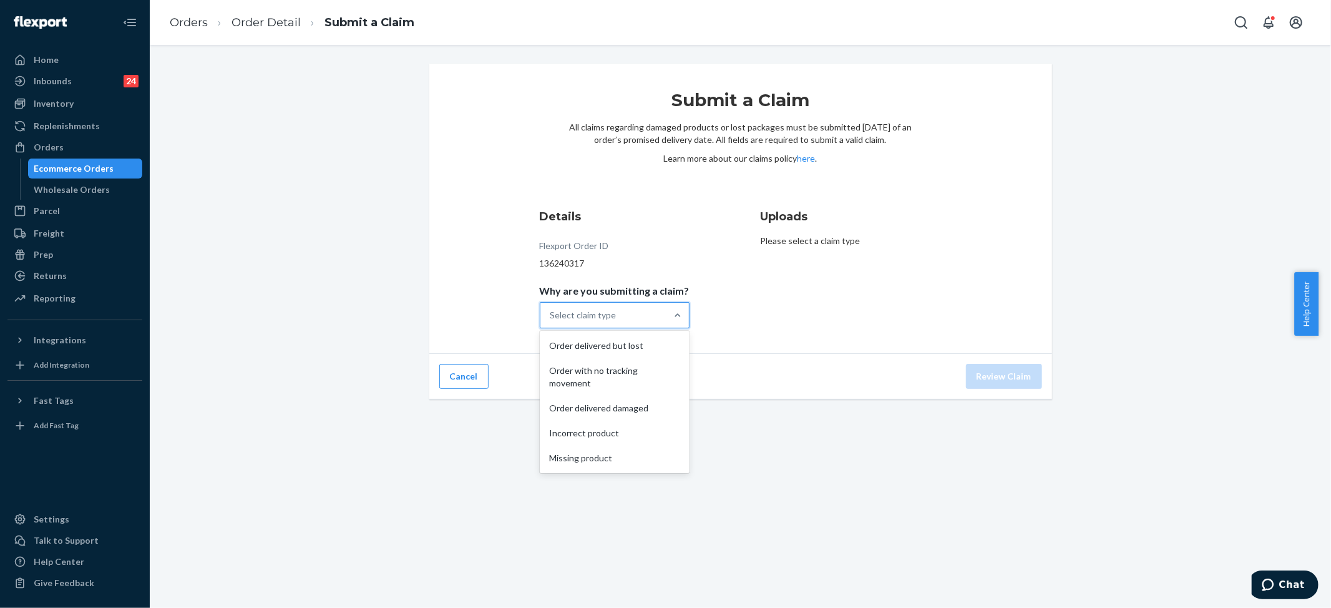
click at [607, 316] on div "Select claim type" at bounding box center [583, 315] width 66 height 12
click at [552, 316] on input "Why are you submitting a claim? option Order delivered but lost focused, 1 of 5…" at bounding box center [550, 315] width 1 height 12
click at [602, 377] on div "Order with no tracking movement" at bounding box center [614, 376] width 145 height 37
click at [552, 321] on input "Why are you submitting a claim? option Order with no tracking movement focused,…" at bounding box center [550, 315] width 1 height 12
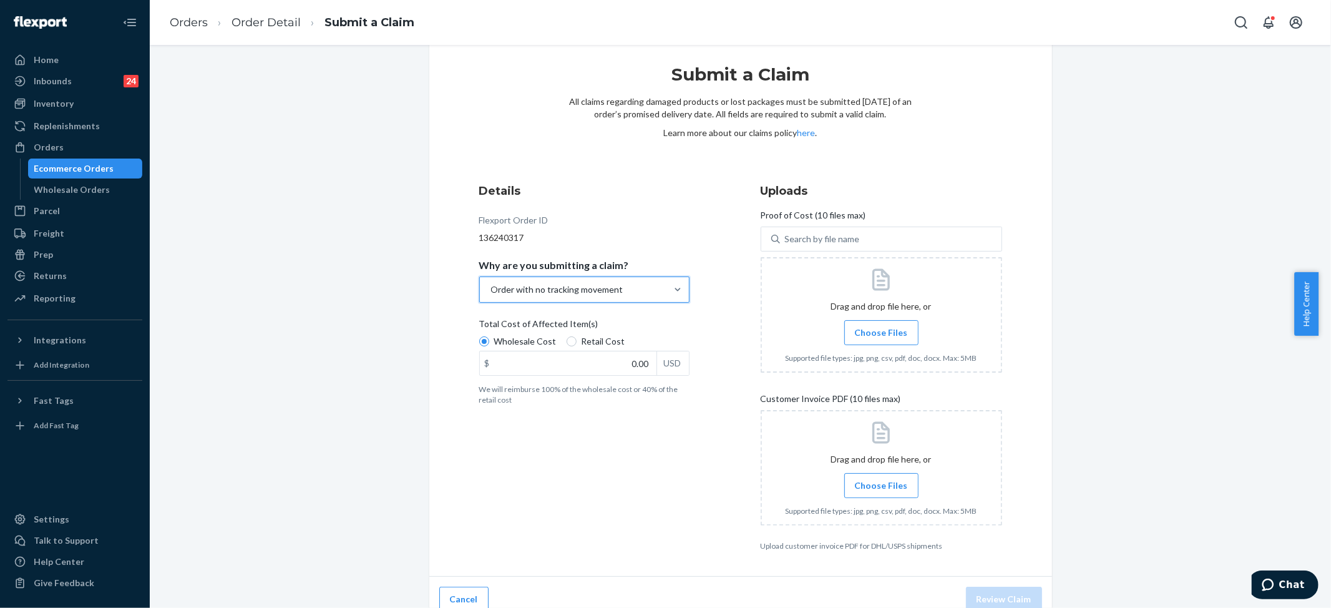
scroll to position [40, 0]
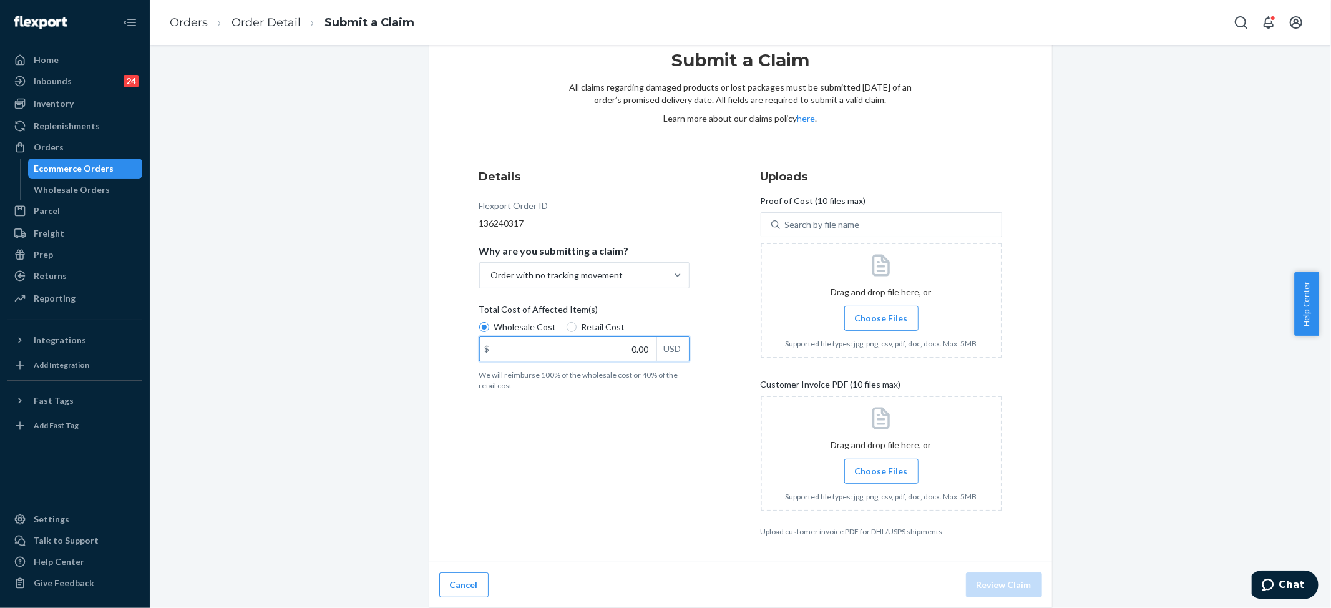
click at [575, 343] on input "0.00" at bounding box center [568, 349] width 177 height 24
type input "79.00"
click at [882, 324] on label "Choose Files" at bounding box center [881, 318] width 74 height 25
click at [882, 324] on input "Choose Files" at bounding box center [881, 318] width 1 height 14
drag, startPoint x: 879, startPoint y: 472, endPoint x: 882, endPoint y: 465, distance: 8.1
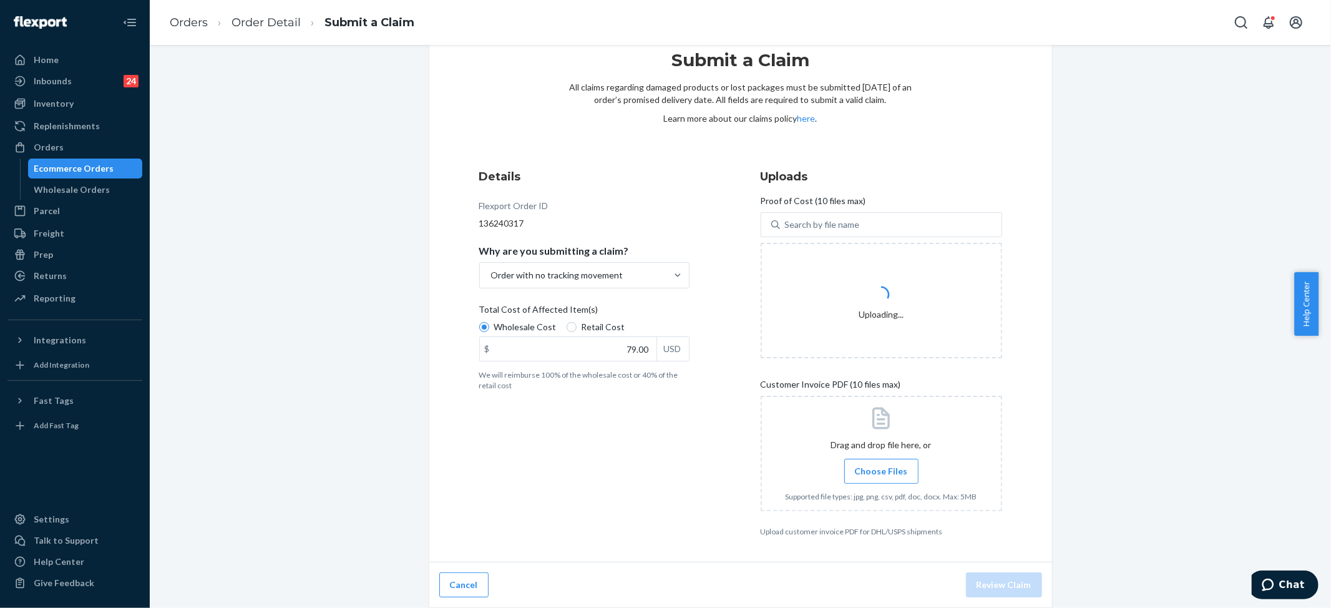
click at [880, 472] on span "Choose Files" at bounding box center [881, 471] width 53 height 12
click at [881, 472] on input "Choose Files" at bounding box center [881, 471] width 1 height 14
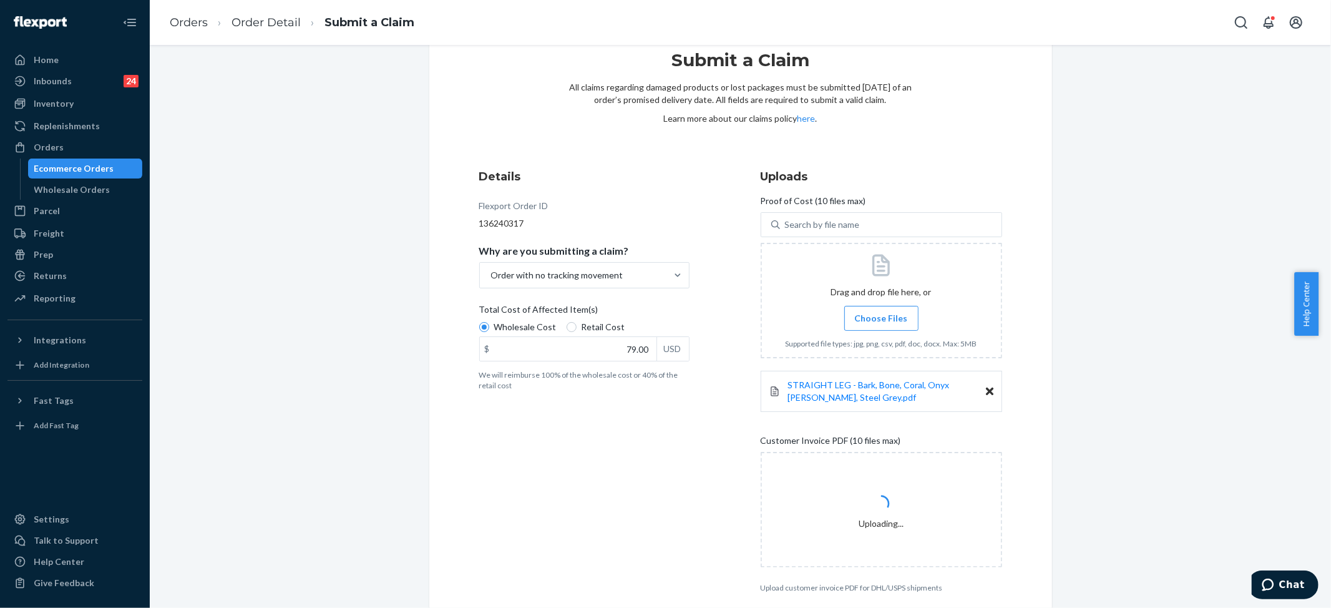
click at [877, 318] on span "Choose Files" at bounding box center [881, 318] width 53 height 12
click at [881, 318] on input "Choose Files" at bounding box center [881, 318] width 1 height 14
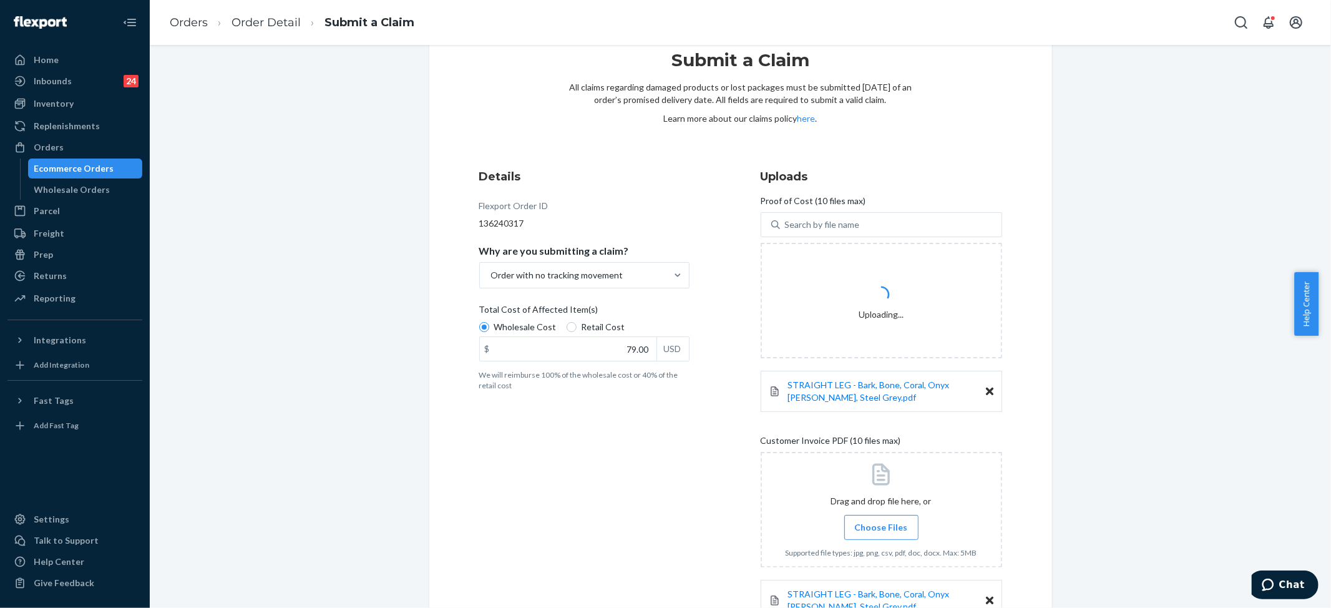
click at [981, 594] on div "STRAIGHT LEG - Bark, Bone, Coral, Onyx [PERSON_NAME], Steel Grey.pdf" at bounding box center [881, 600] width 241 height 41
click at [977, 600] on link "STRAIGHT LEG - Bark, Bone, Coral, Onyx [PERSON_NAME], Steel Grey.pdf" at bounding box center [887, 600] width 198 height 25
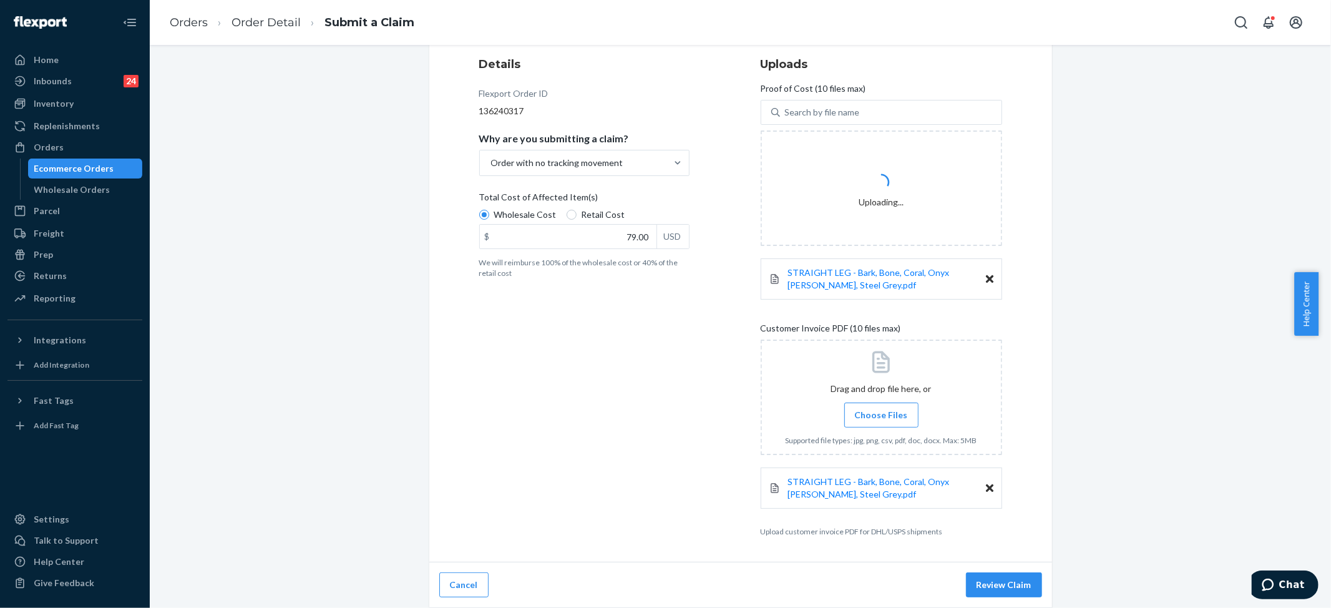
click at [986, 485] on icon at bounding box center [989, 487] width 7 height 7
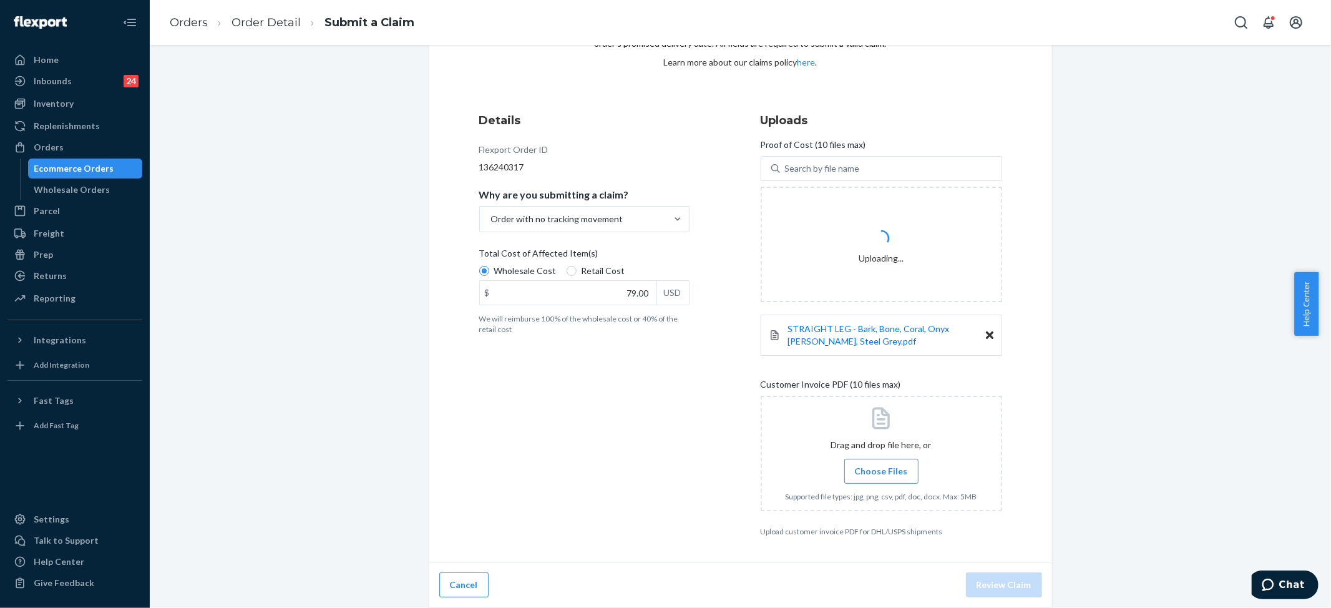
scroll to position [96, 0]
click at [879, 463] on label "Choose Files" at bounding box center [881, 471] width 74 height 25
click at [881, 464] on input "Choose Files" at bounding box center [881, 471] width 1 height 14
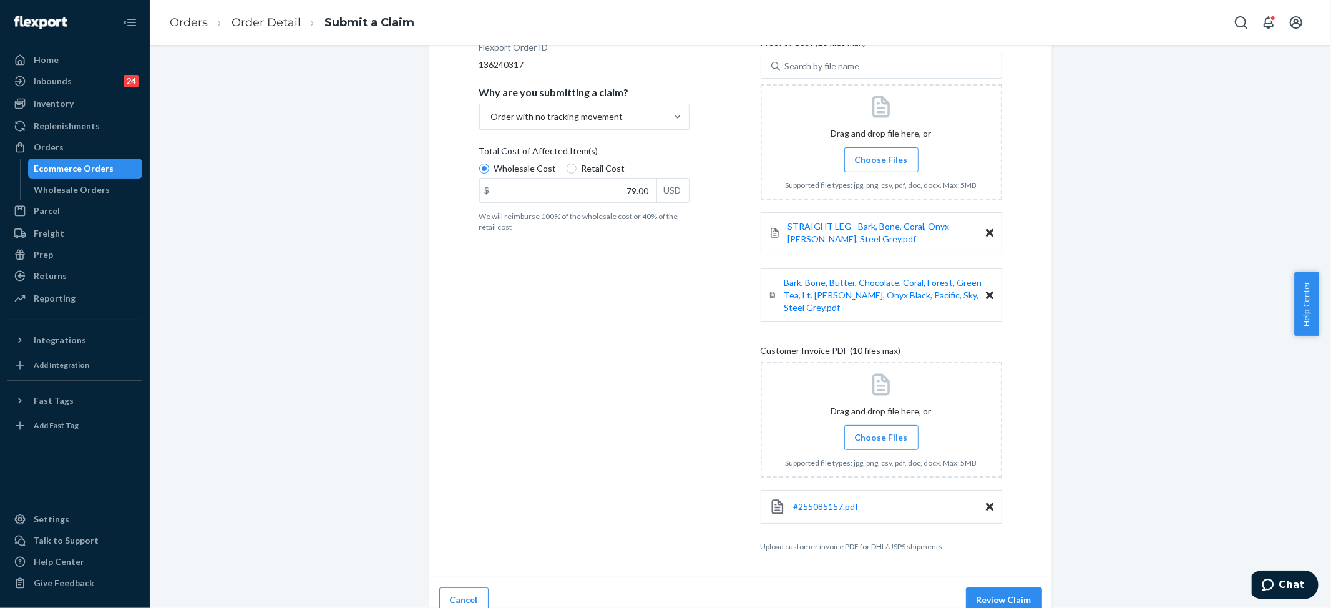
scroll to position [215, 0]
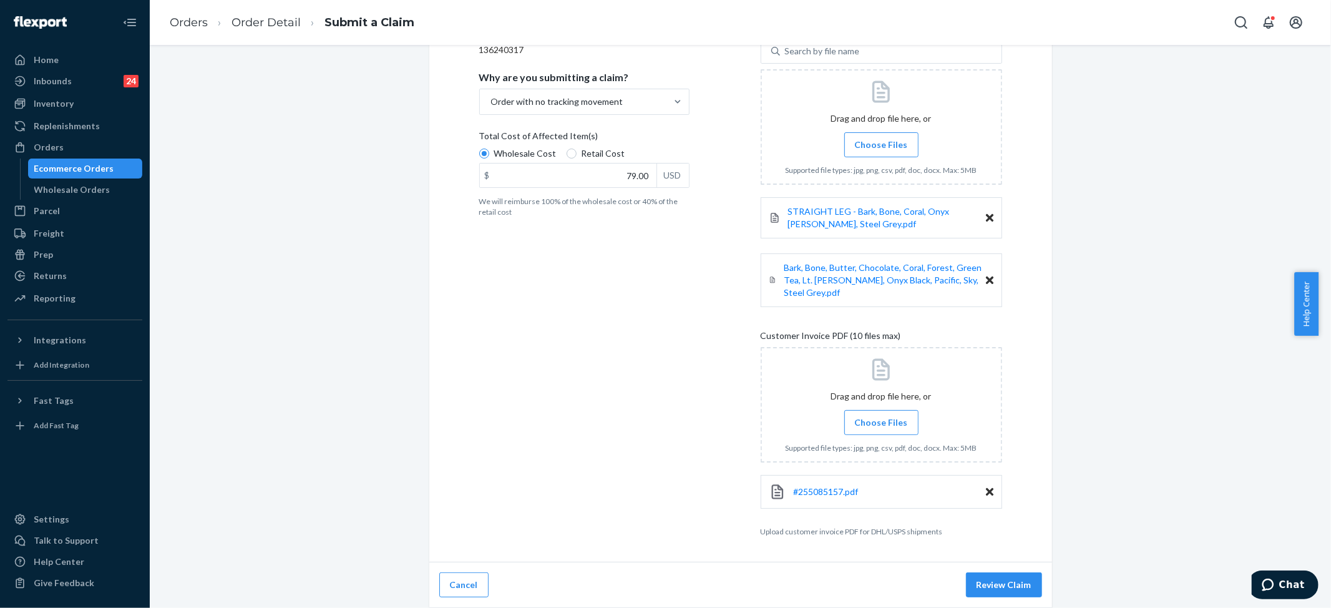
click at [985, 575] on button "Review Claim" at bounding box center [1004, 584] width 76 height 25
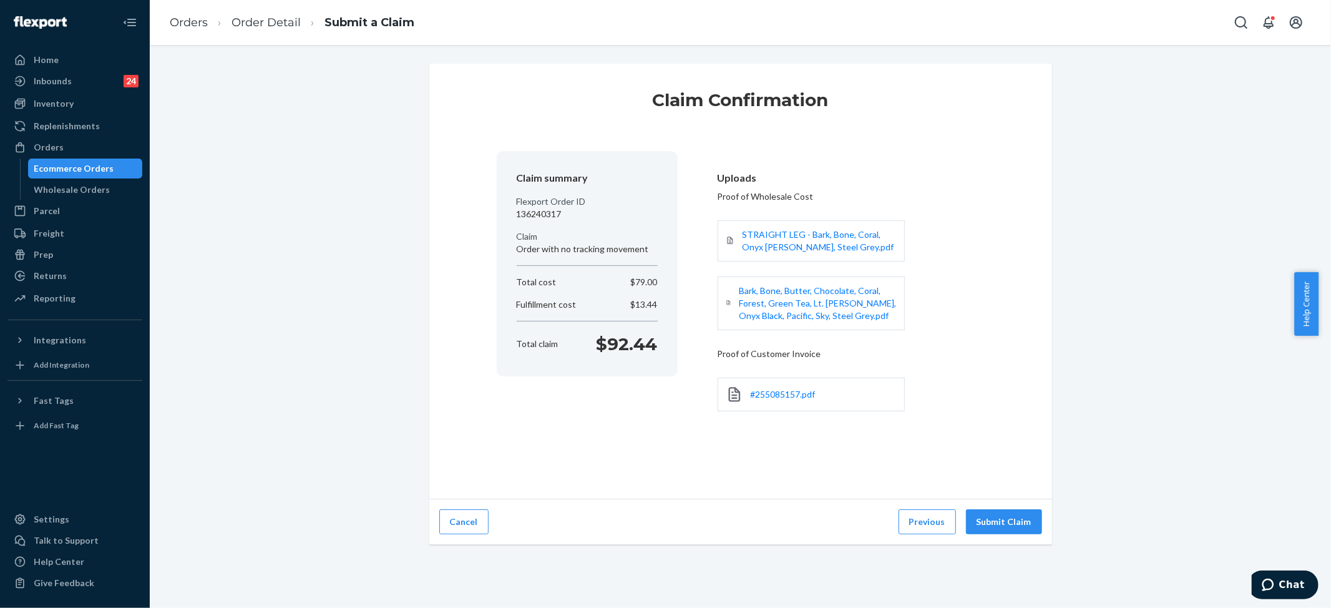
scroll to position [0, 0]
click at [992, 577] on div "Claim Confirmation Claim summary Flexport Order ID 136240317 Claim Order with n…" at bounding box center [740, 326] width 1181 height 563
click at [987, 522] on button "Submit Claim" at bounding box center [1004, 521] width 76 height 25
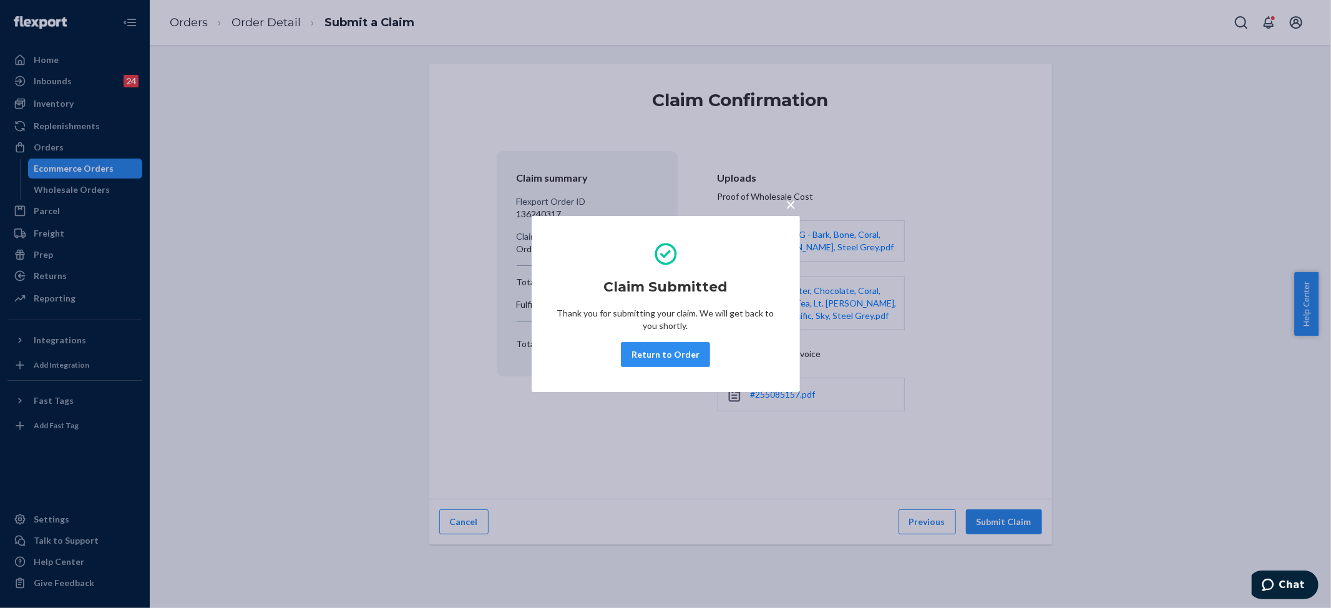
click at [51, 105] on div "× Claim Submitted Thank you for submitting your claim. We will get back to you …" at bounding box center [665, 304] width 1331 height 608
click at [55, 101] on div "Inventory" at bounding box center [54, 103] width 40 height 12
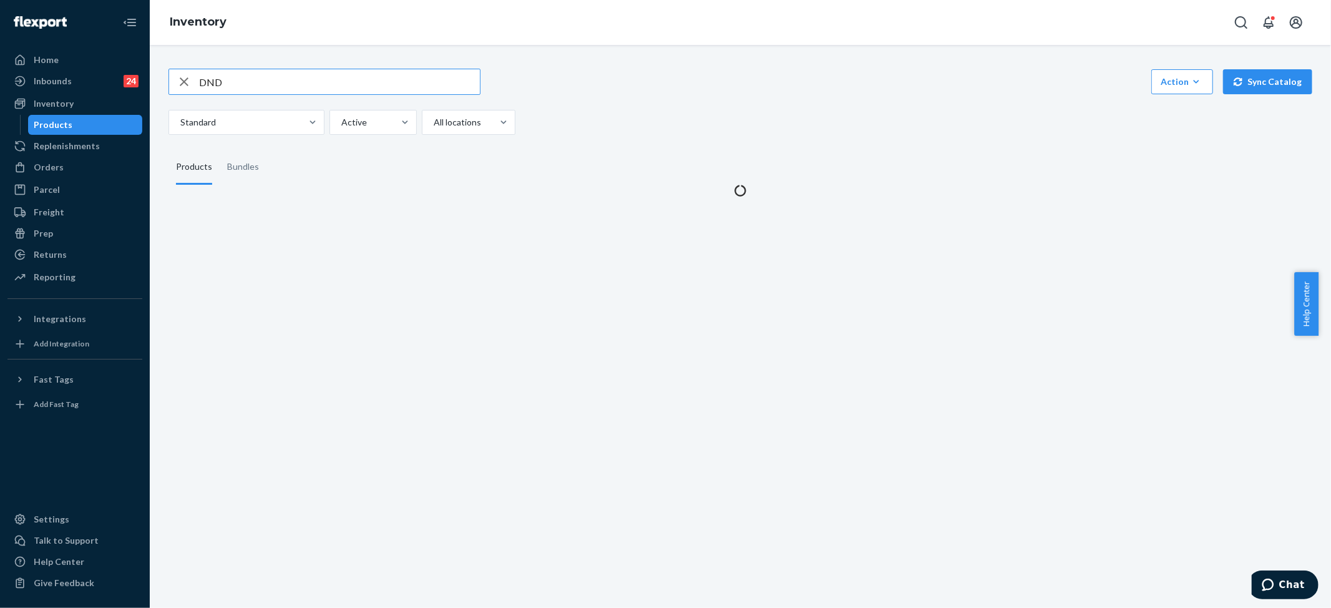
click at [258, 85] on input "DND" at bounding box center [339, 81] width 281 height 25
click at [58, 168] on div "Orders" at bounding box center [49, 167] width 30 height 12
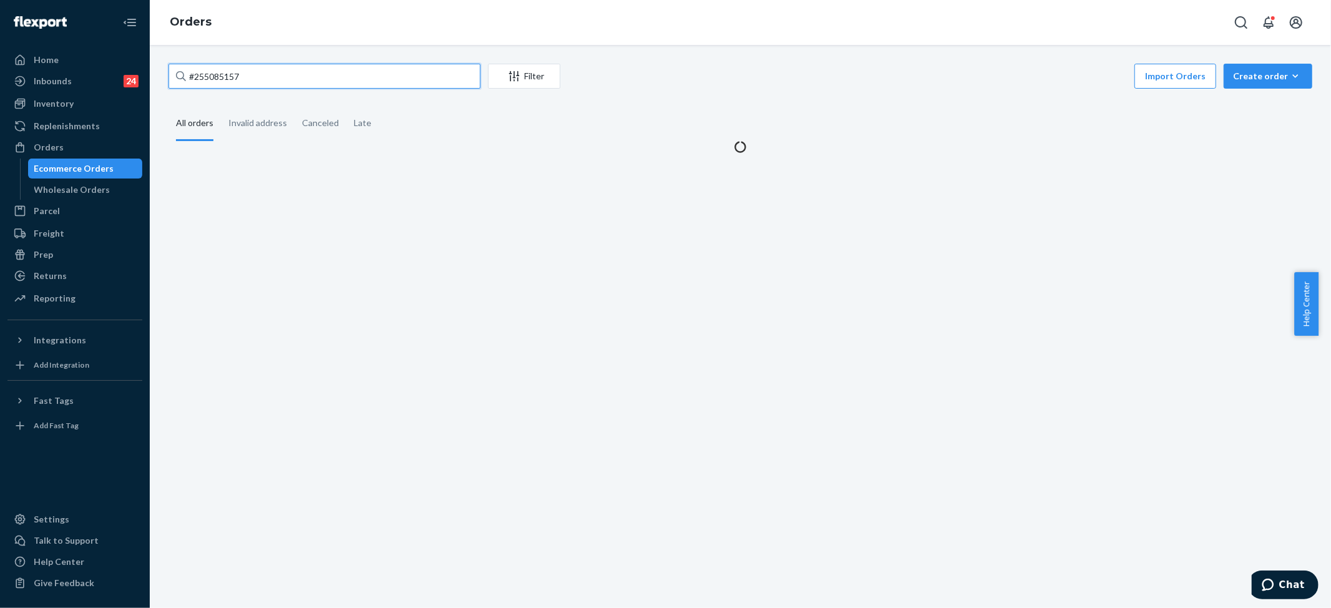
click at [248, 80] on input "#255085157" at bounding box center [324, 76] width 312 height 25
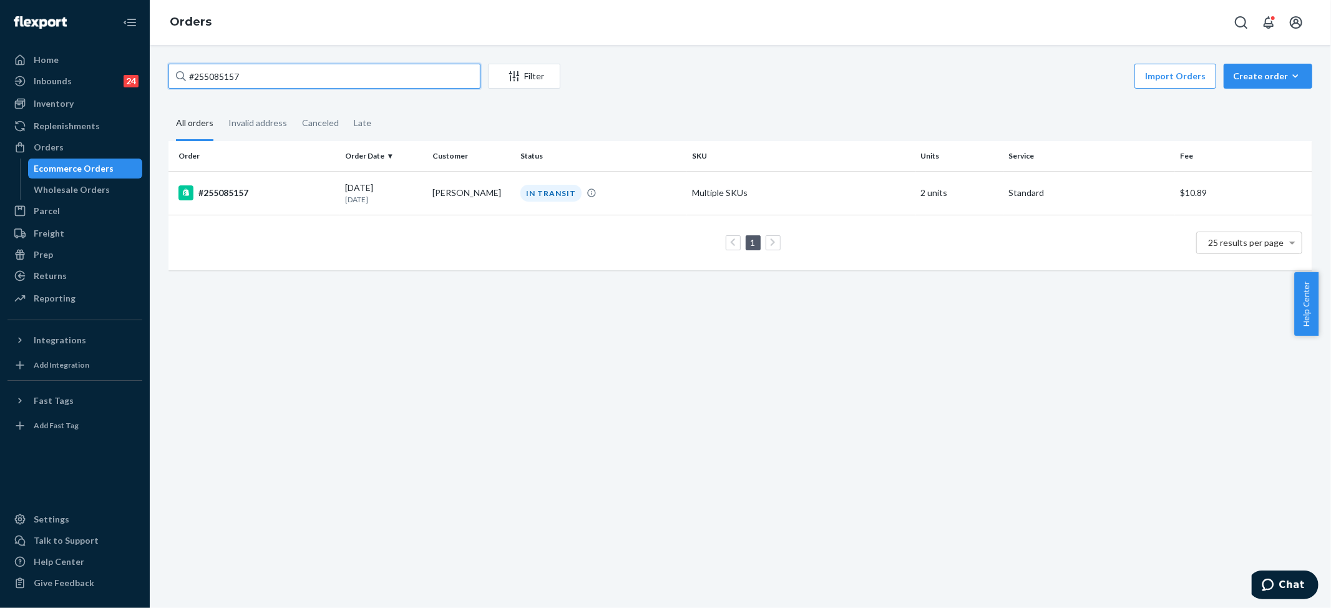
paste input "209519"
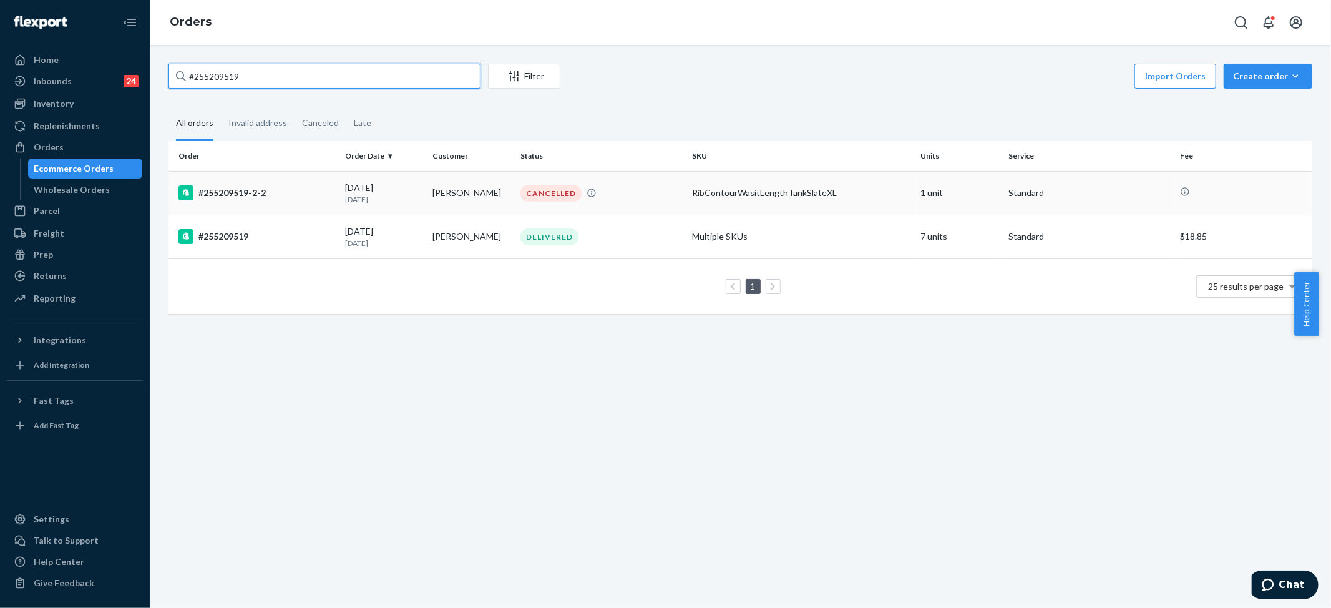
type input "#255209519"
click at [774, 177] on td "RibContourWasitLengthTankSlateXL" at bounding box center [801, 193] width 229 height 44
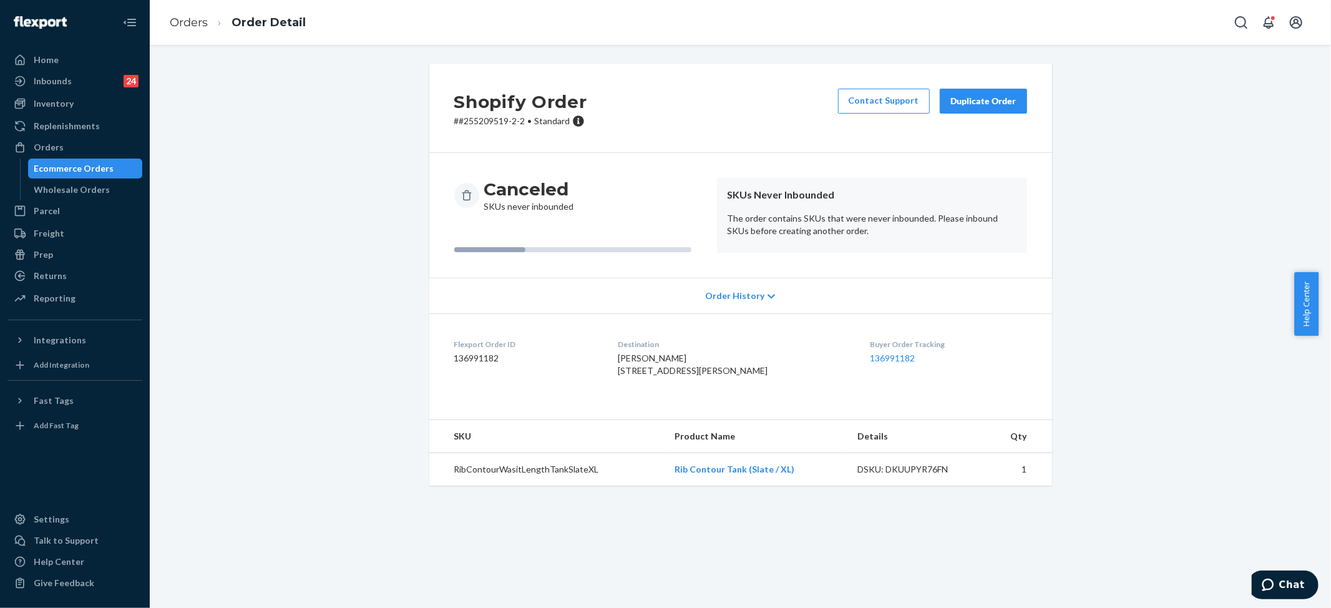
click at [741, 278] on div "Order History" at bounding box center [740, 296] width 623 height 36
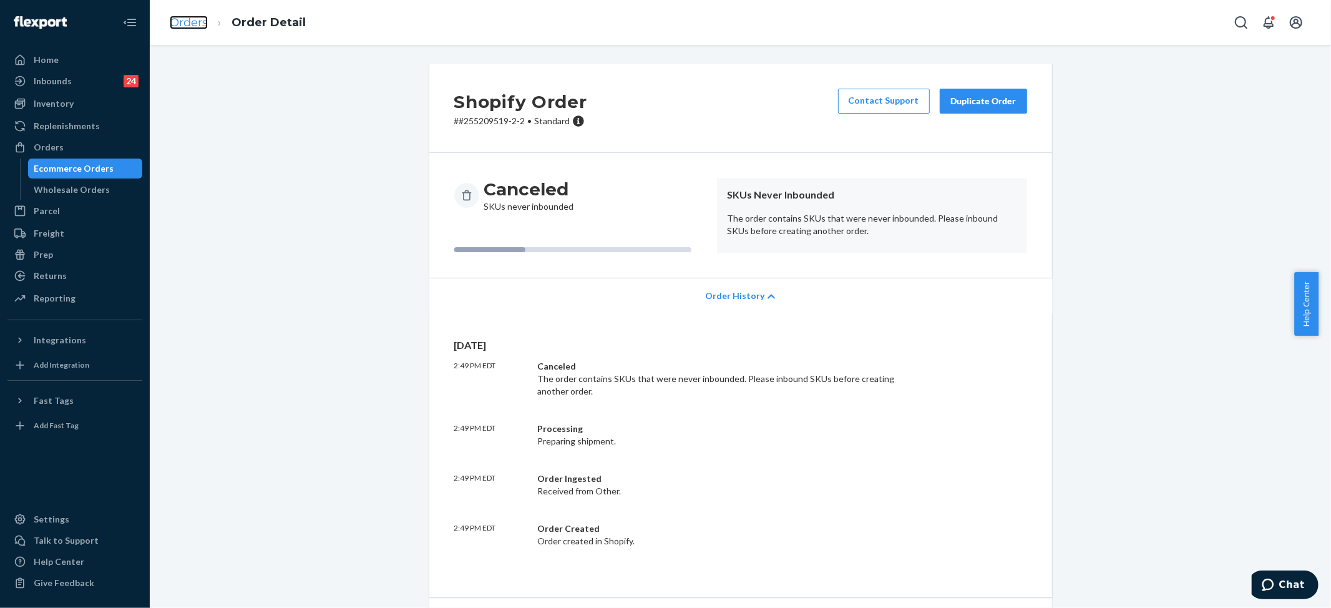
click at [190, 21] on link "Orders" at bounding box center [189, 23] width 38 height 14
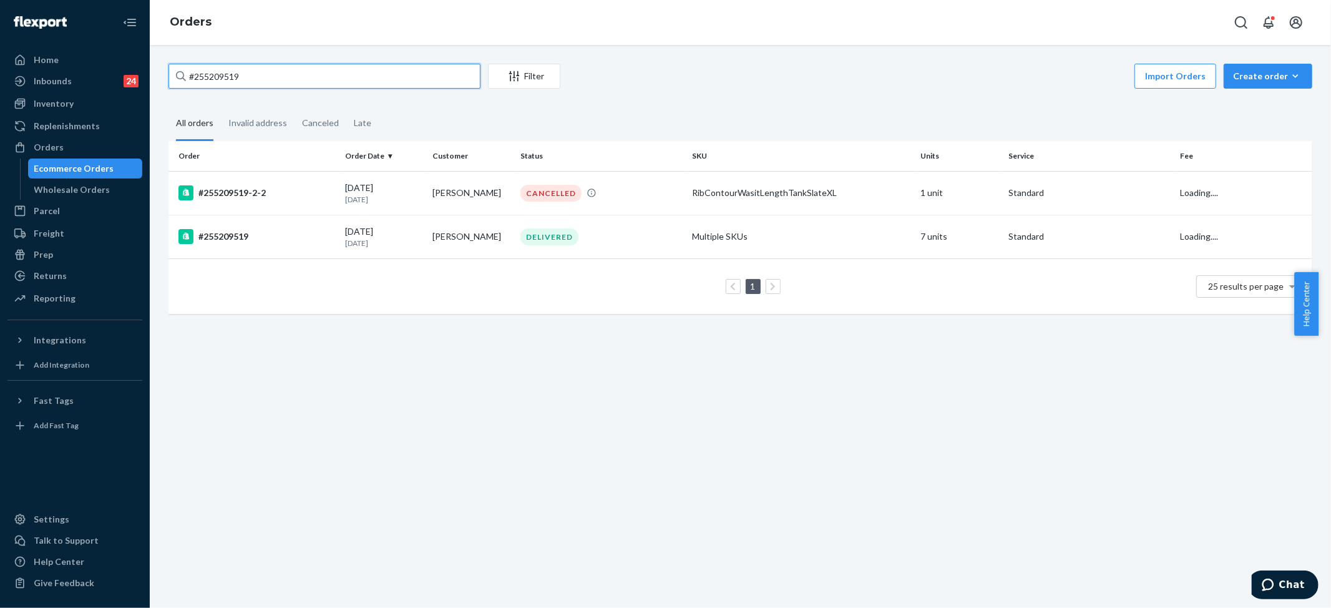
click at [253, 79] on input "#255209519" at bounding box center [324, 76] width 312 height 25
paste input "254155531"
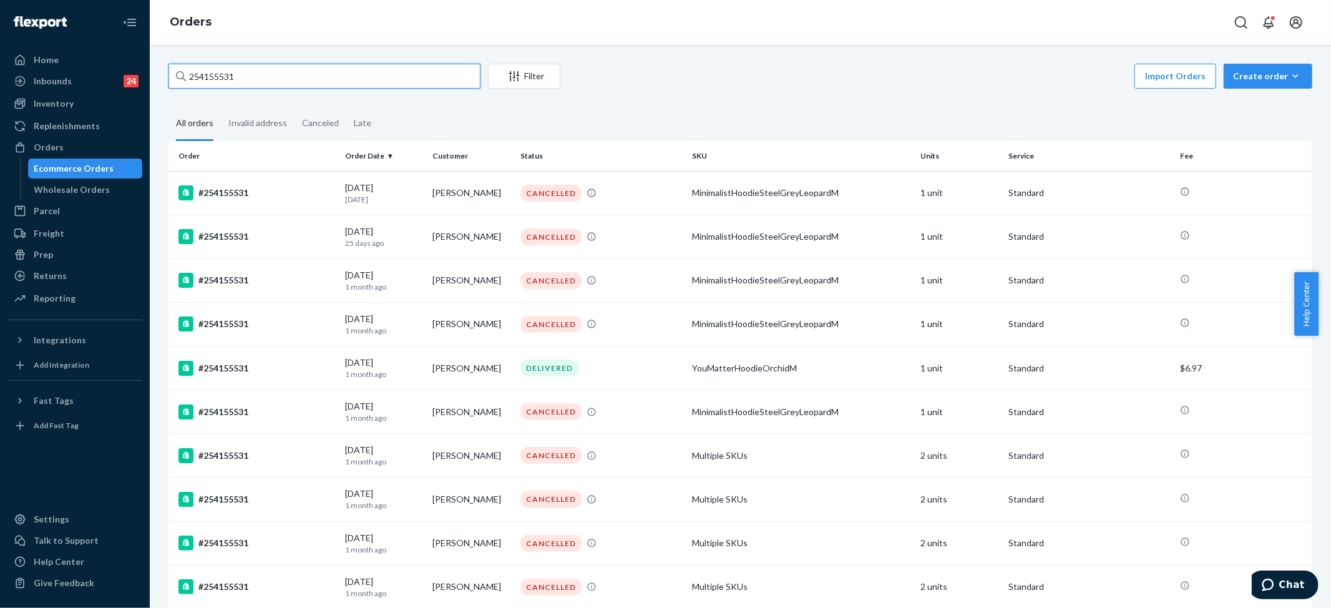
type input "254155531"
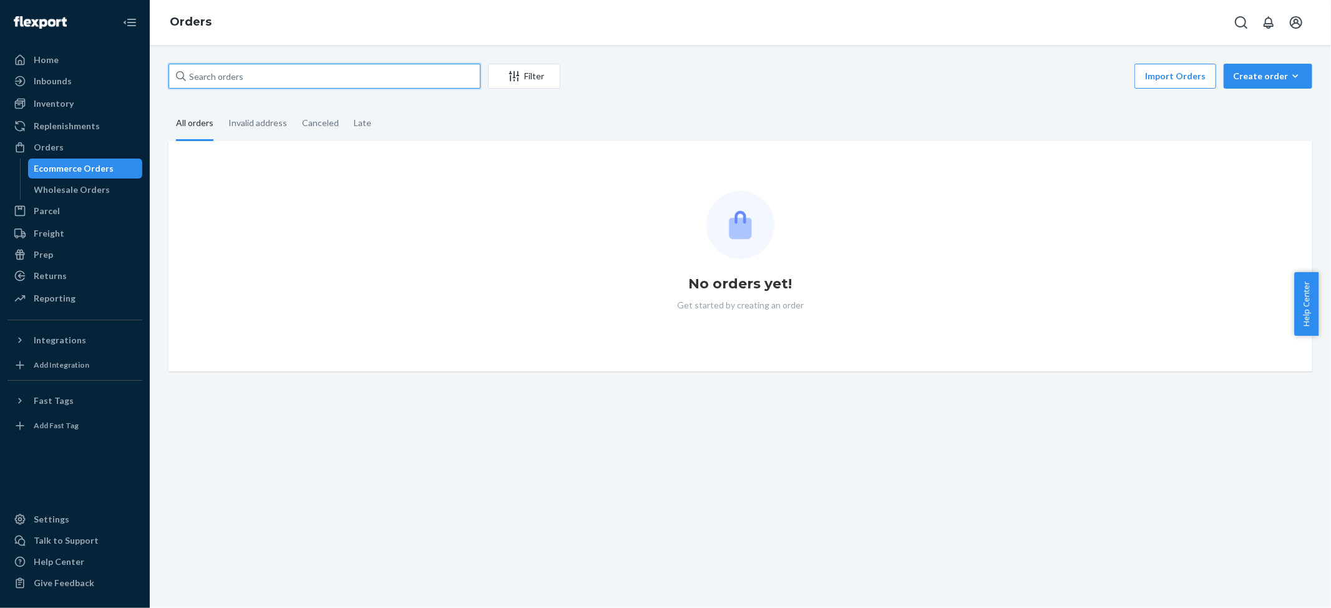
click at [221, 80] on input "text" at bounding box center [324, 76] width 312 height 25
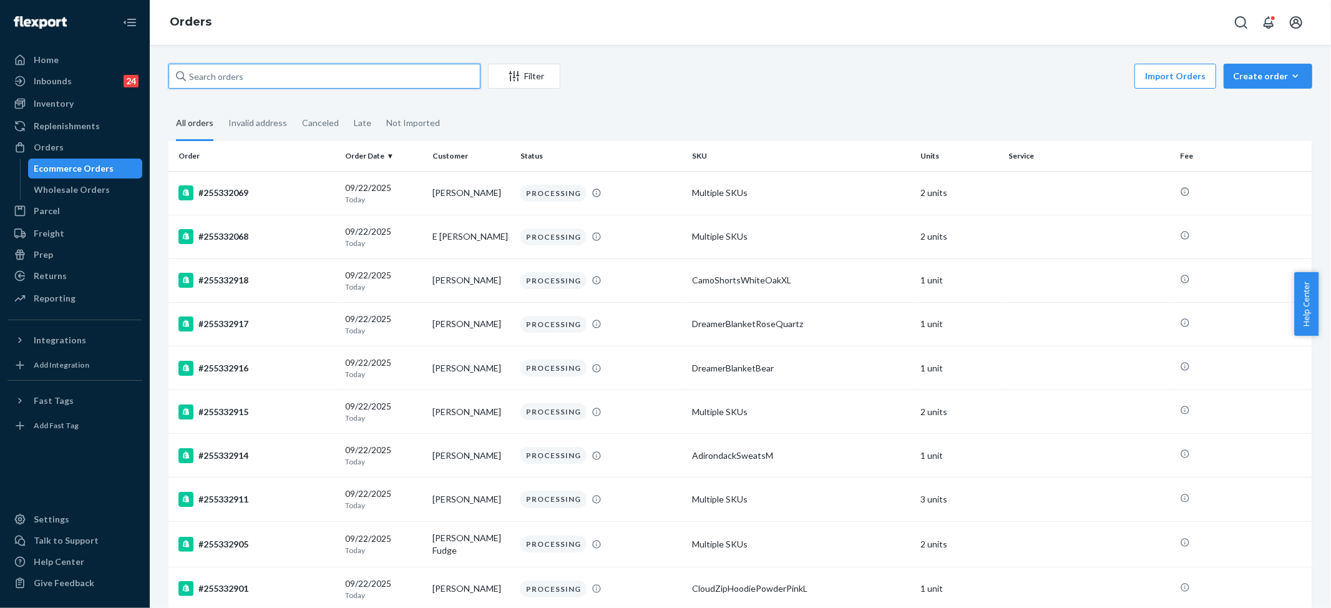
paste input "254155531"
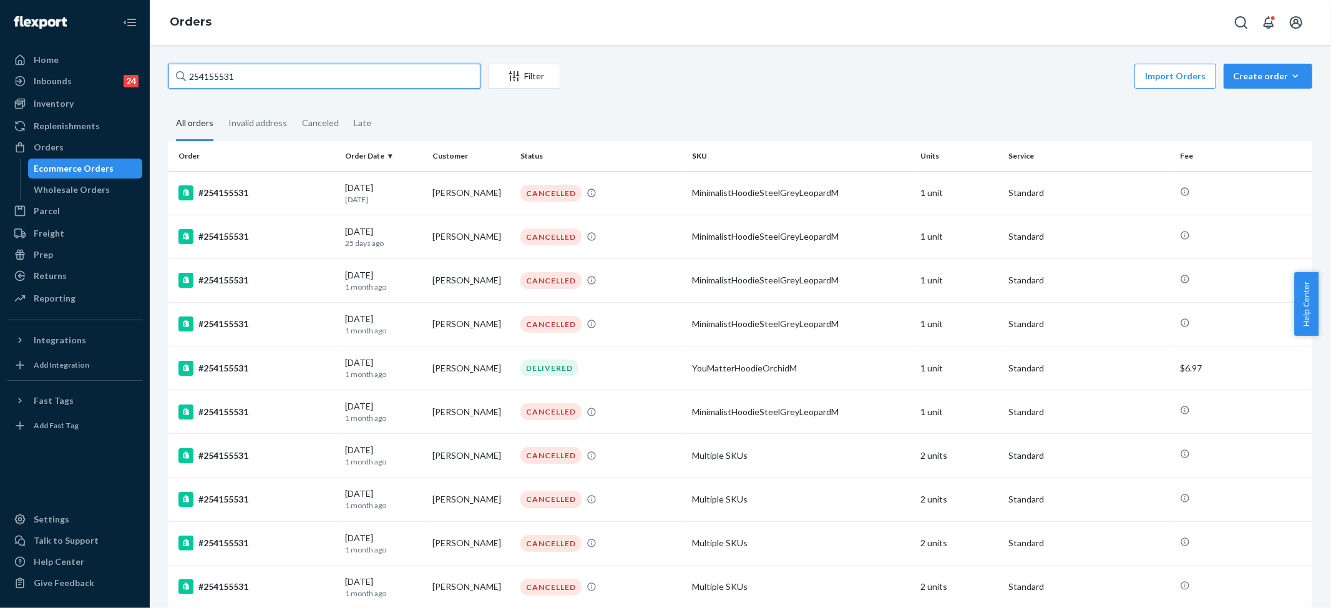
click at [225, 67] on input "254155531" at bounding box center [324, 76] width 312 height 25
paste input "#255050844"
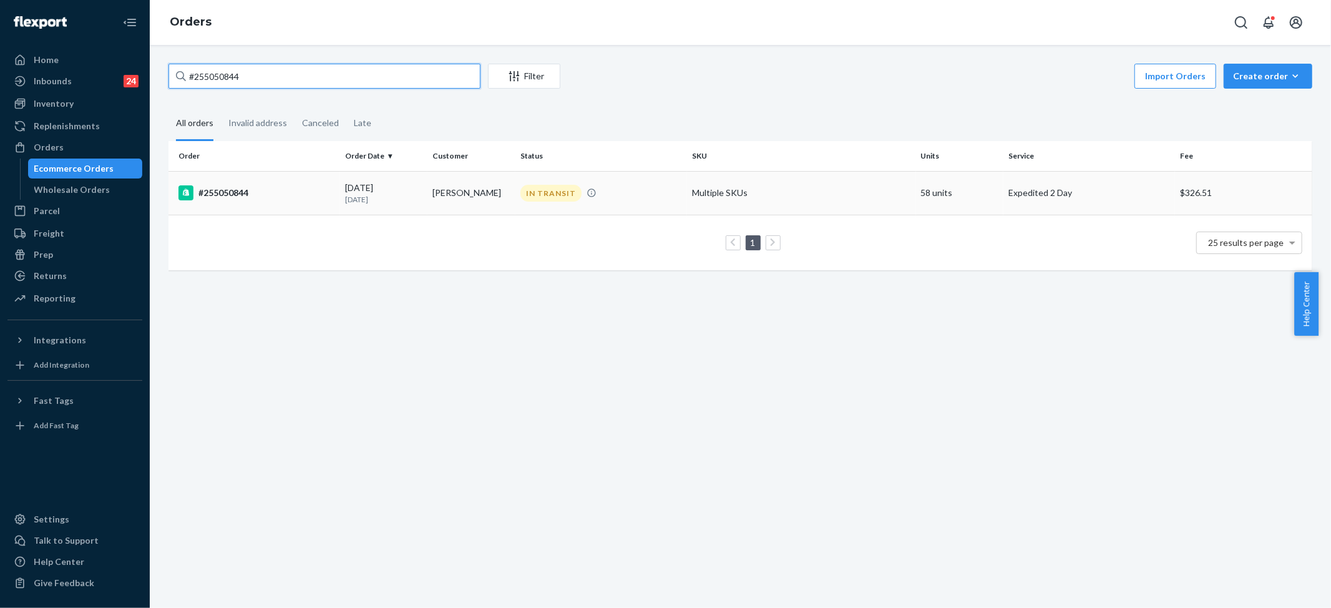
type input "#255050844"
click at [520, 192] on div "IN TRANSIT" at bounding box center [550, 193] width 61 height 17
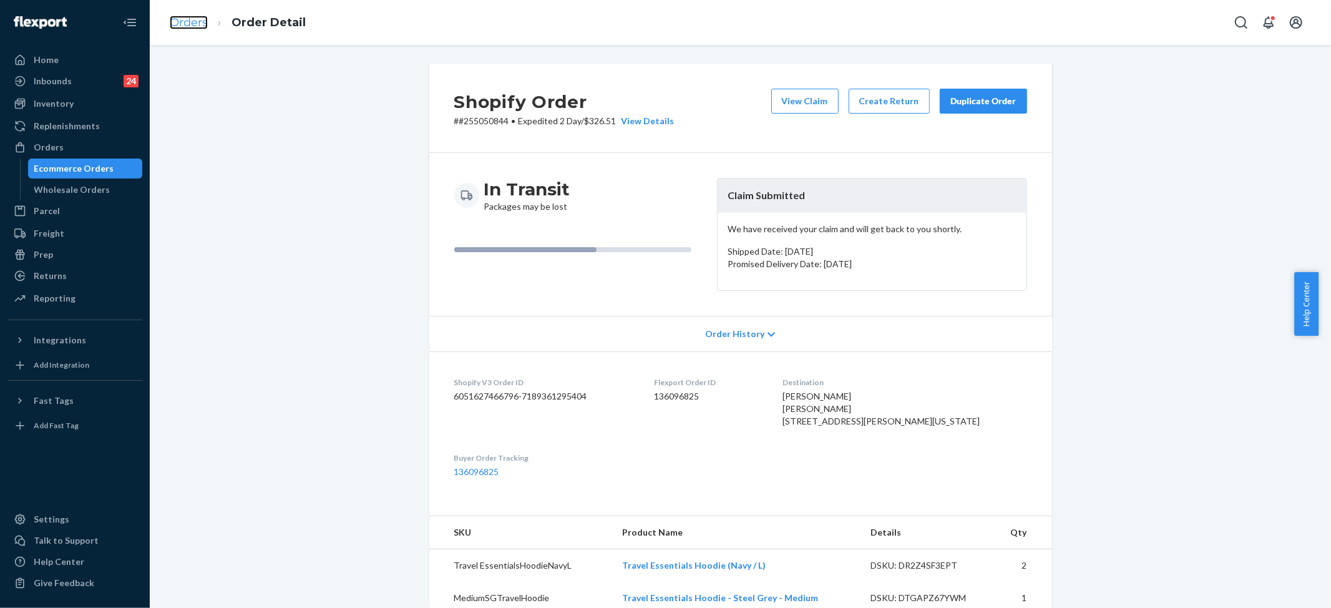
click at [185, 17] on link "Orders" at bounding box center [189, 23] width 38 height 14
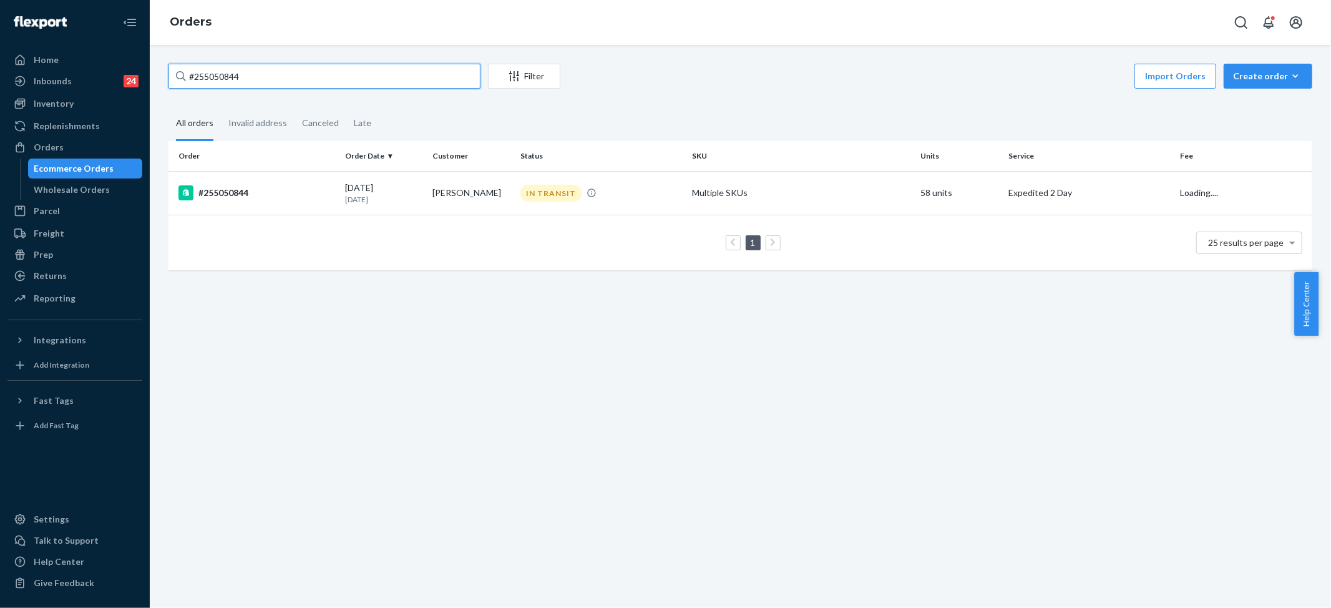
click at [218, 75] on input "#255050844" at bounding box center [324, 76] width 312 height 25
paste input "10833"
type input "#255108334"
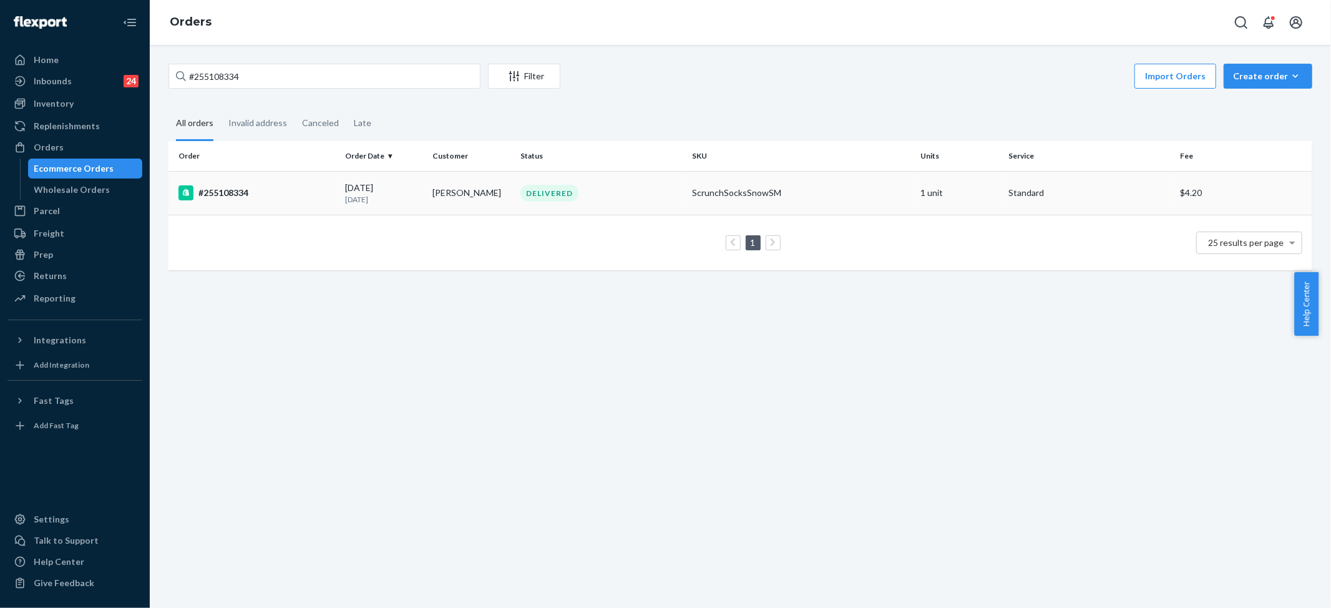
click at [719, 193] on div "ScrunchSocksSnowSM" at bounding box center [801, 193] width 219 height 12
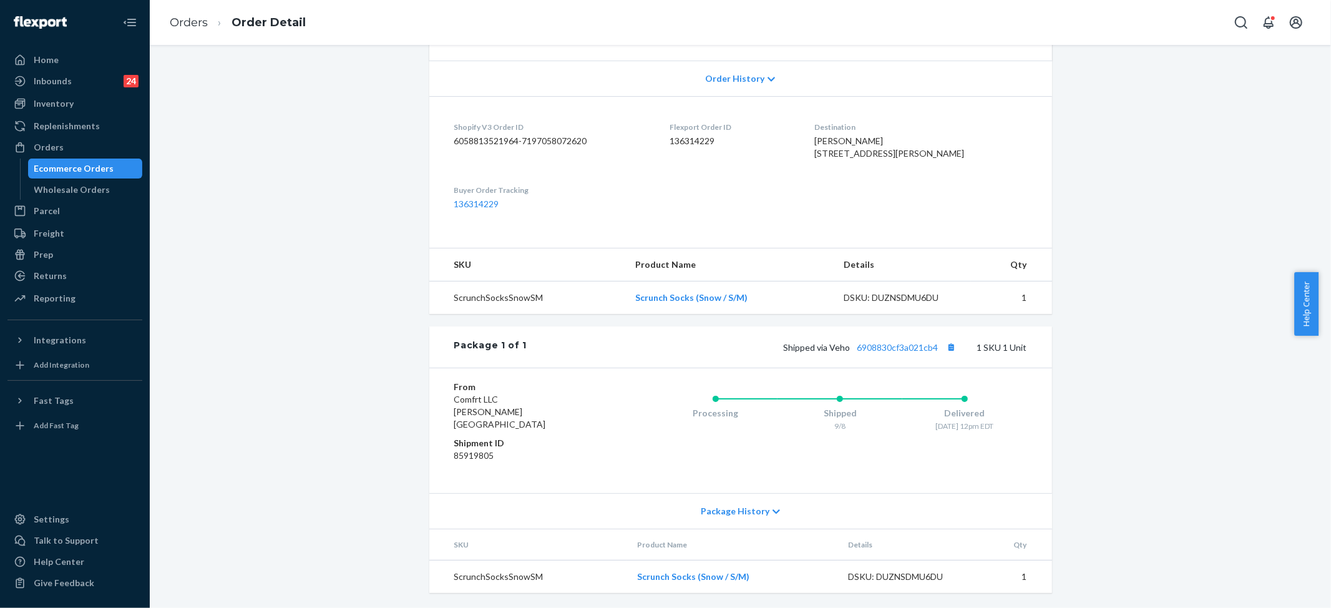
scroll to position [267, 0]
drag, startPoint x: 622, startPoint y: 307, endPoint x: 749, endPoint y: 307, distance: 126.7
click at [749, 307] on td "Scrunch Socks (Snow / S/M)" at bounding box center [729, 297] width 209 height 33
copy link "Scrunch Socks (Snow / S/M)"
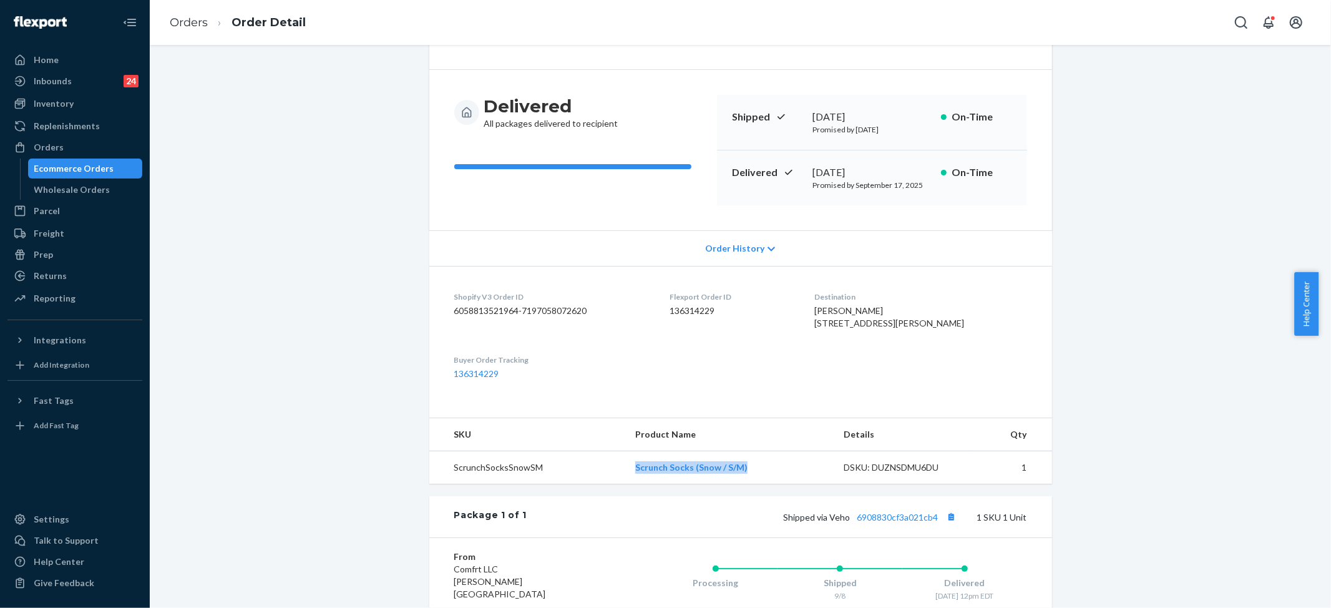
scroll to position [0, 0]
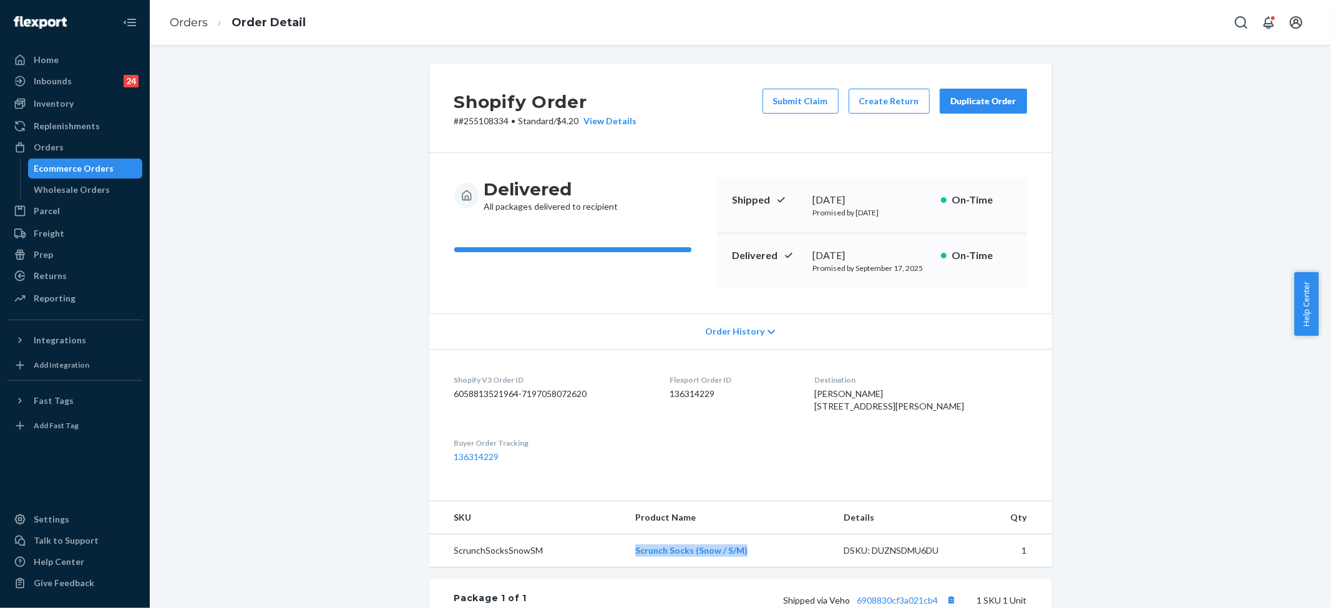
click at [979, 105] on div "Duplicate Order" at bounding box center [983, 101] width 66 height 12
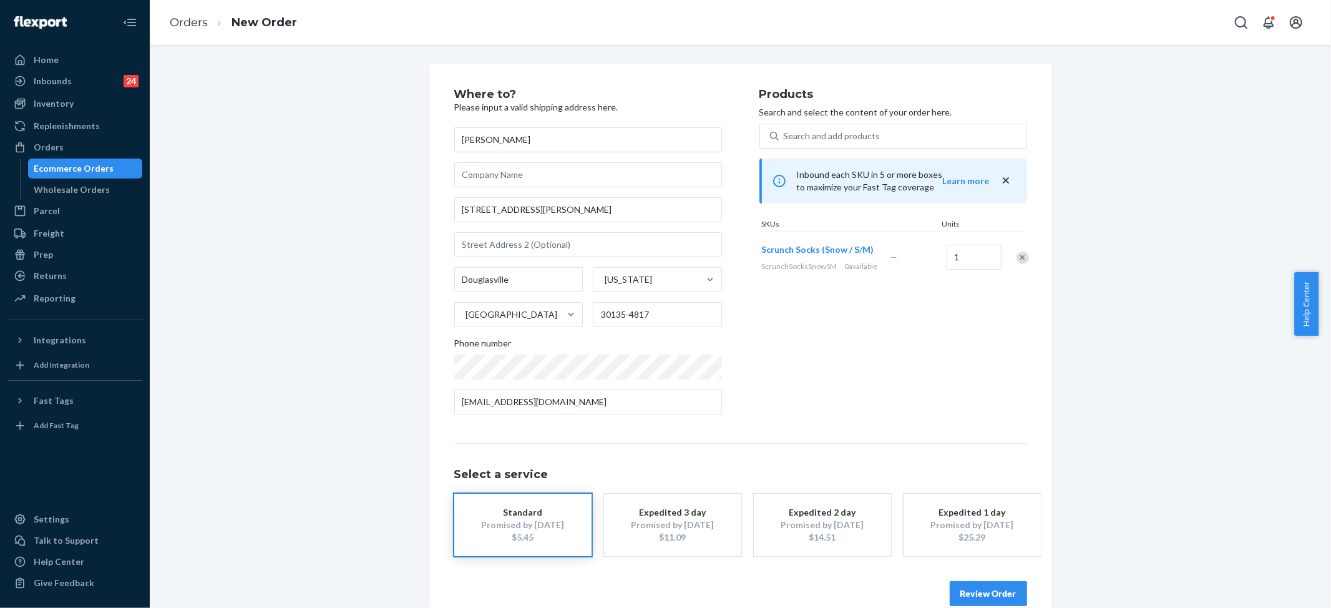
click at [972, 590] on button "Review Order" at bounding box center [988, 593] width 77 height 25
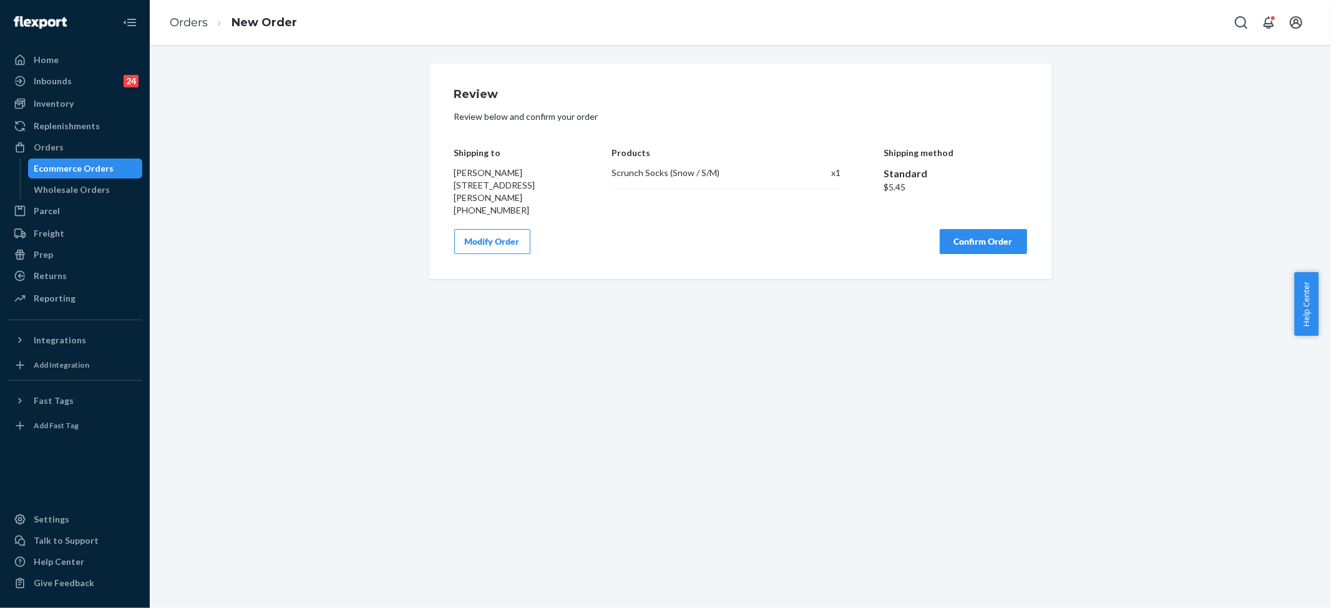
click at [690, 173] on div "Scrunch Socks (Snow / S/M)" at bounding box center [702, 173] width 180 height 12
click at [690, 172] on div "Scrunch Socks (Snow / S/M)" at bounding box center [702, 173] width 180 height 12
copy div "Scrunch Socks (Snow / S/M)"
click at [974, 230] on button "Confirm Order" at bounding box center [983, 241] width 87 height 25
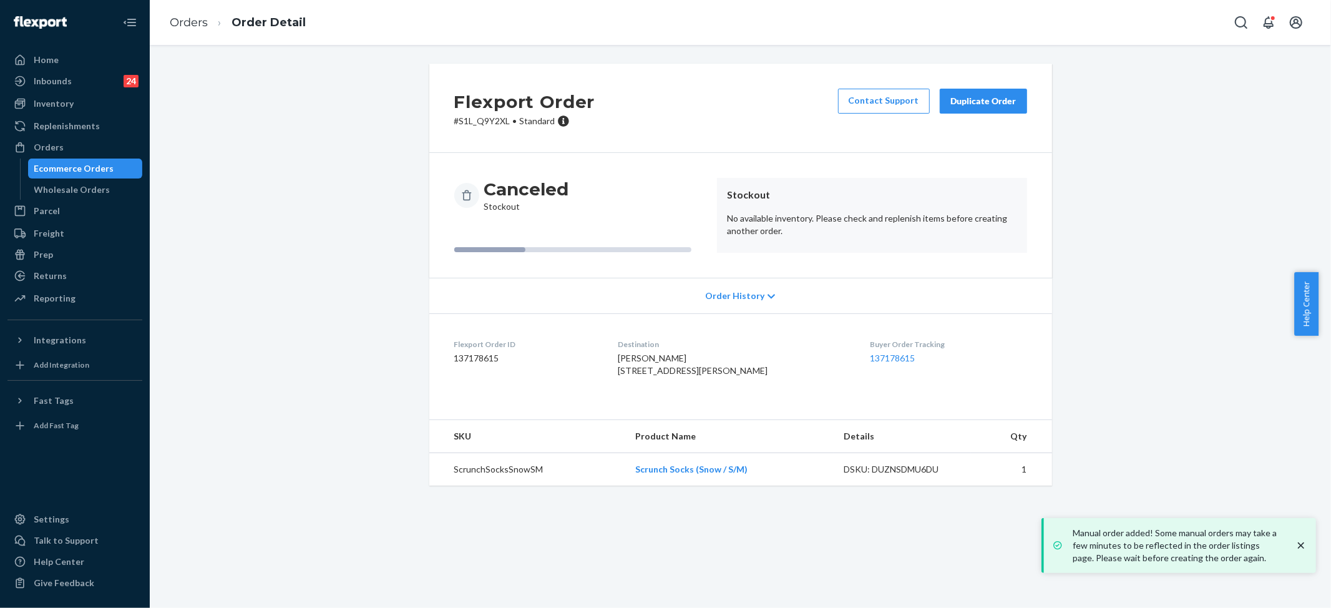
drag, startPoint x: 1106, startPoint y: 103, endPoint x: 1096, endPoint y: 63, distance: 41.0
click at [1106, 102] on div "Flexport Order # S1L_Q9Y2XL • Standard Contact Support Duplicate Order Canceled…" at bounding box center [740, 282] width 1162 height 437
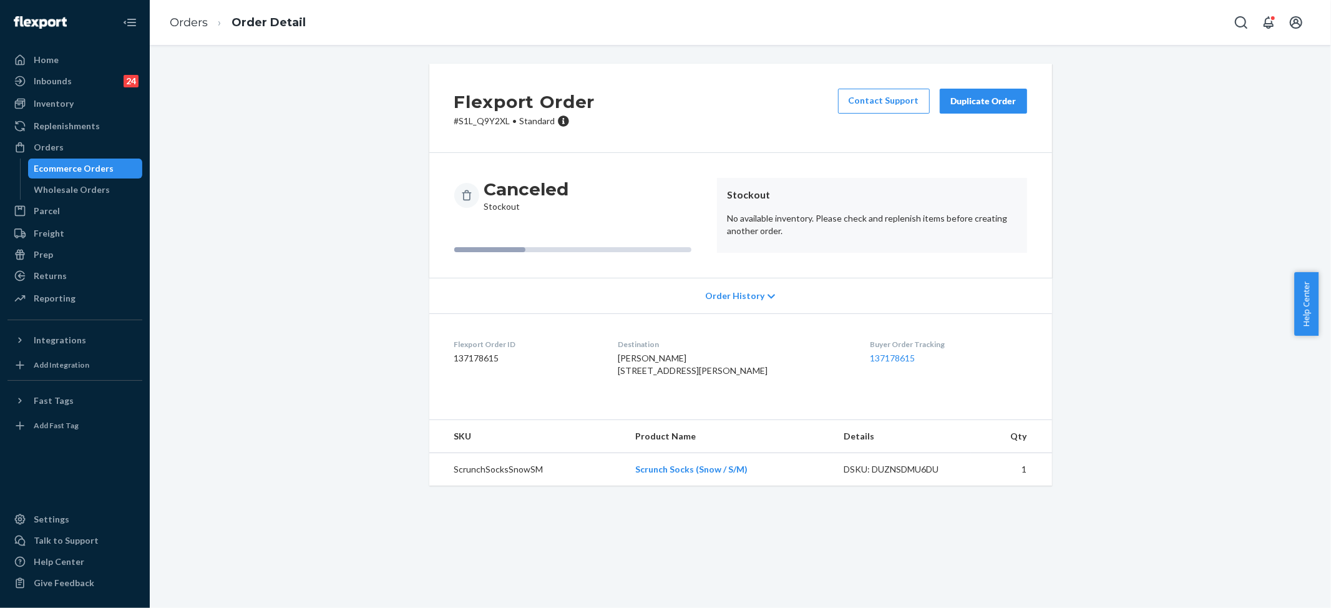
drag, startPoint x: 1010, startPoint y: 4, endPoint x: 999, endPoint y: 4, distance: 10.6
click at [1010, 4] on div "Orders Order Detail" at bounding box center [740, 22] width 1181 height 45
click at [198, 21] on link "Orders" at bounding box center [189, 23] width 38 height 14
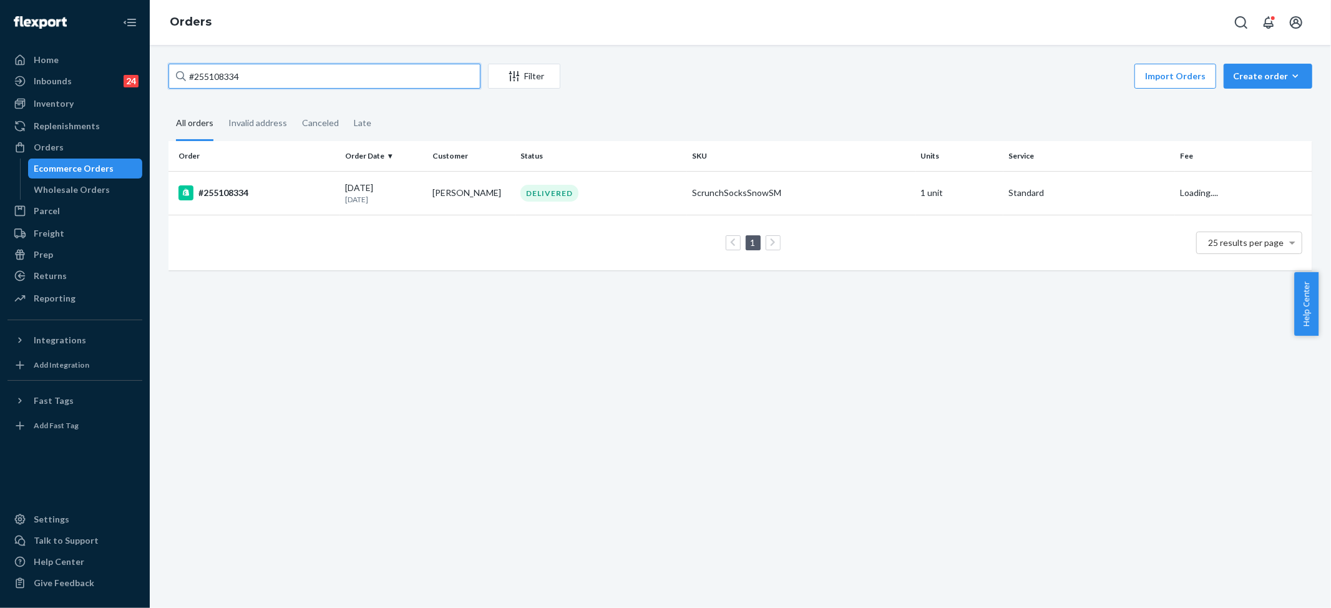
click at [232, 79] on input "#255108334" at bounding box center [324, 76] width 312 height 25
paste input "Soyini West"
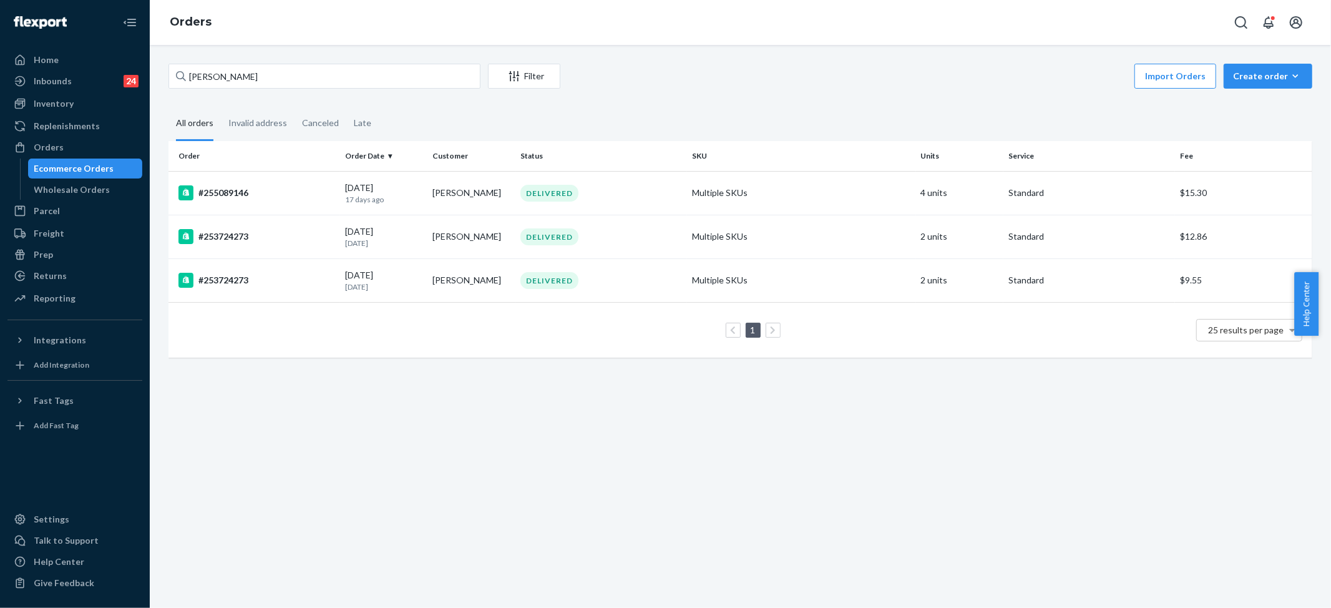
click at [632, 416] on div "Soyini West Filter Import Orders Create order Ecommerce order Removal order All…" at bounding box center [740, 326] width 1181 height 563
click at [230, 73] on input "Soyini West" at bounding box center [324, 76] width 312 height 25
type input "Soyini Crawford"
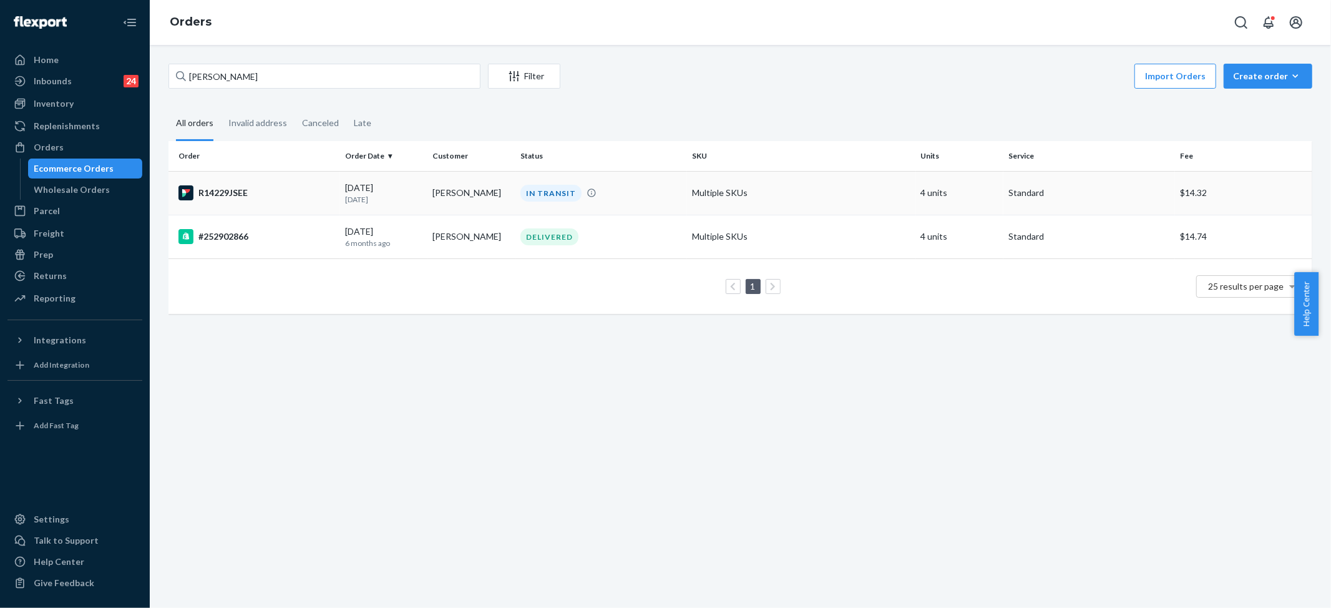
click at [520, 197] on div "IN TRANSIT" at bounding box center [550, 193] width 61 height 17
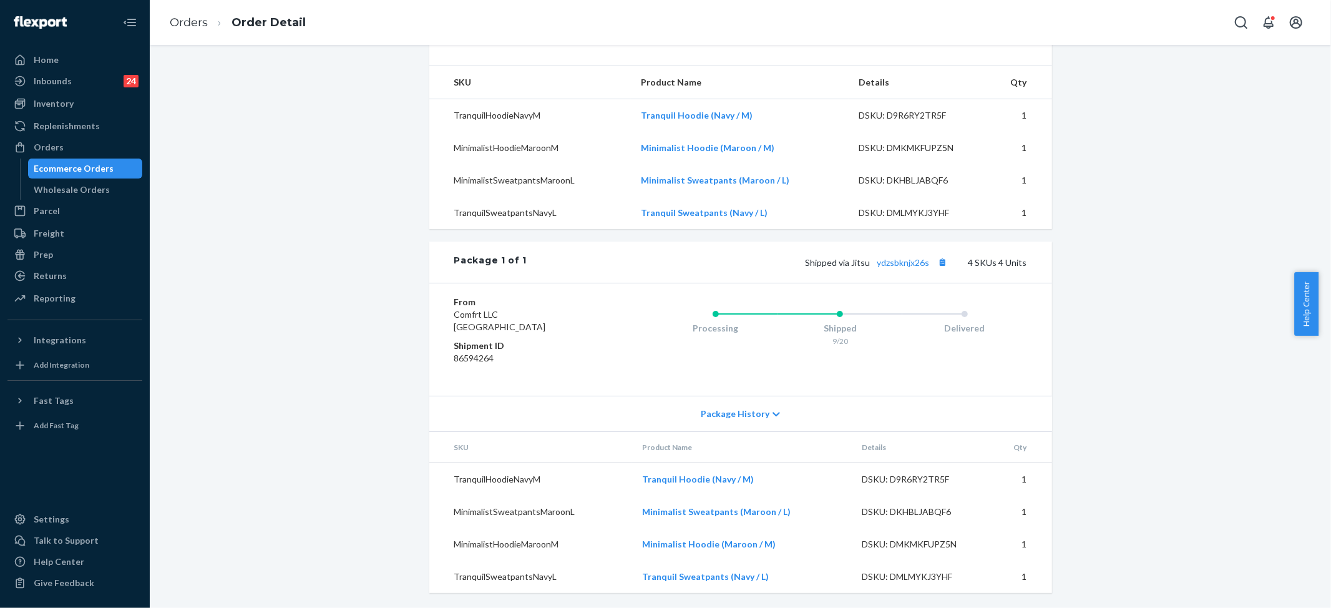
scroll to position [416, 0]
drag, startPoint x: 869, startPoint y: 266, endPoint x: 937, endPoint y: 273, distance: 68.4
click at [937, 273] on div "Package 1 of 1 Shipped via Jitsu ydzsbknjx26s 4 SKUs 4 Units" at bounding box center [740, 261] width 623 height 41
copy link "ydzsbknjx26s"
